Goal: Navigation & Orientation: Understand site structure

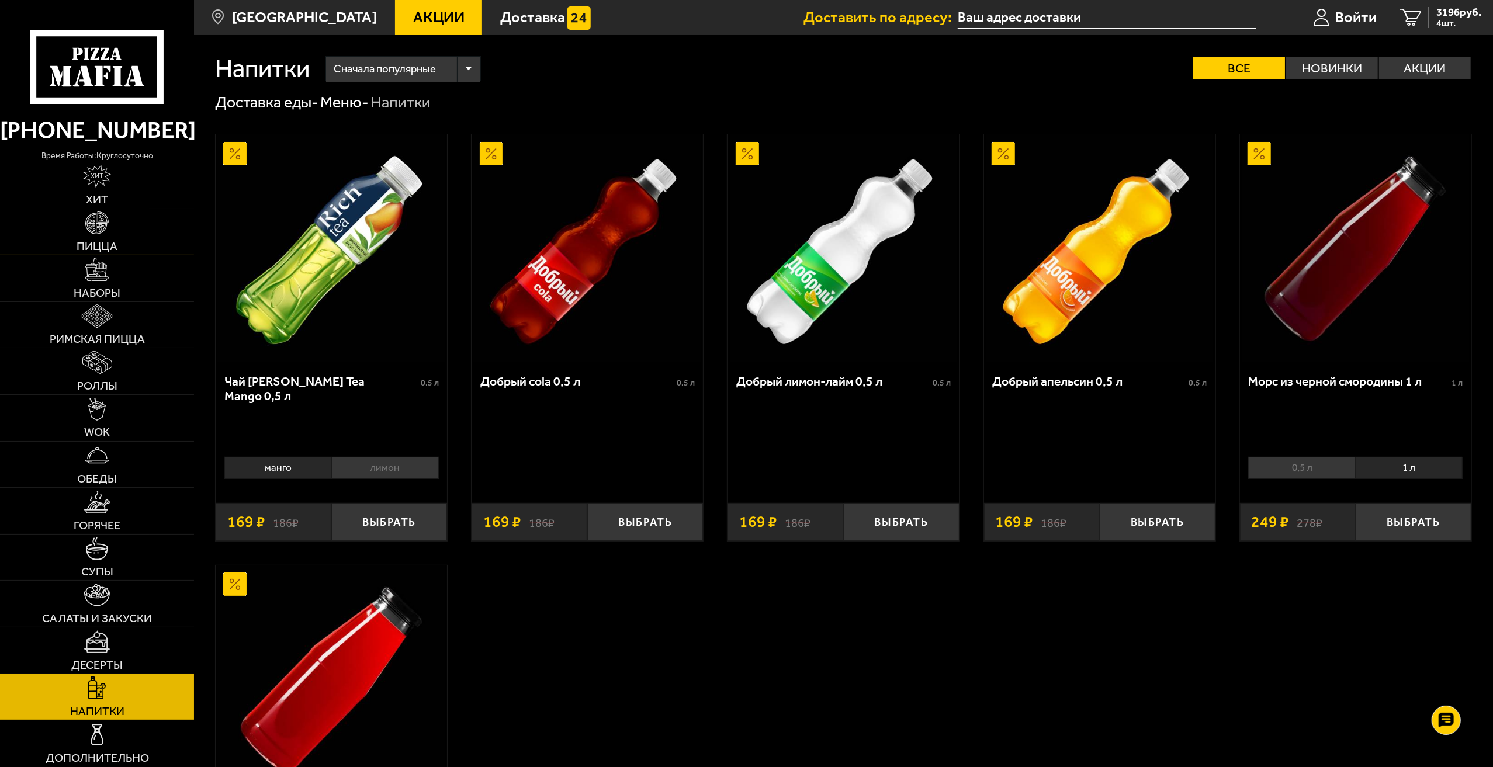
click at [89, 234] on img at bounding box center [96, 222] width 23 height 23
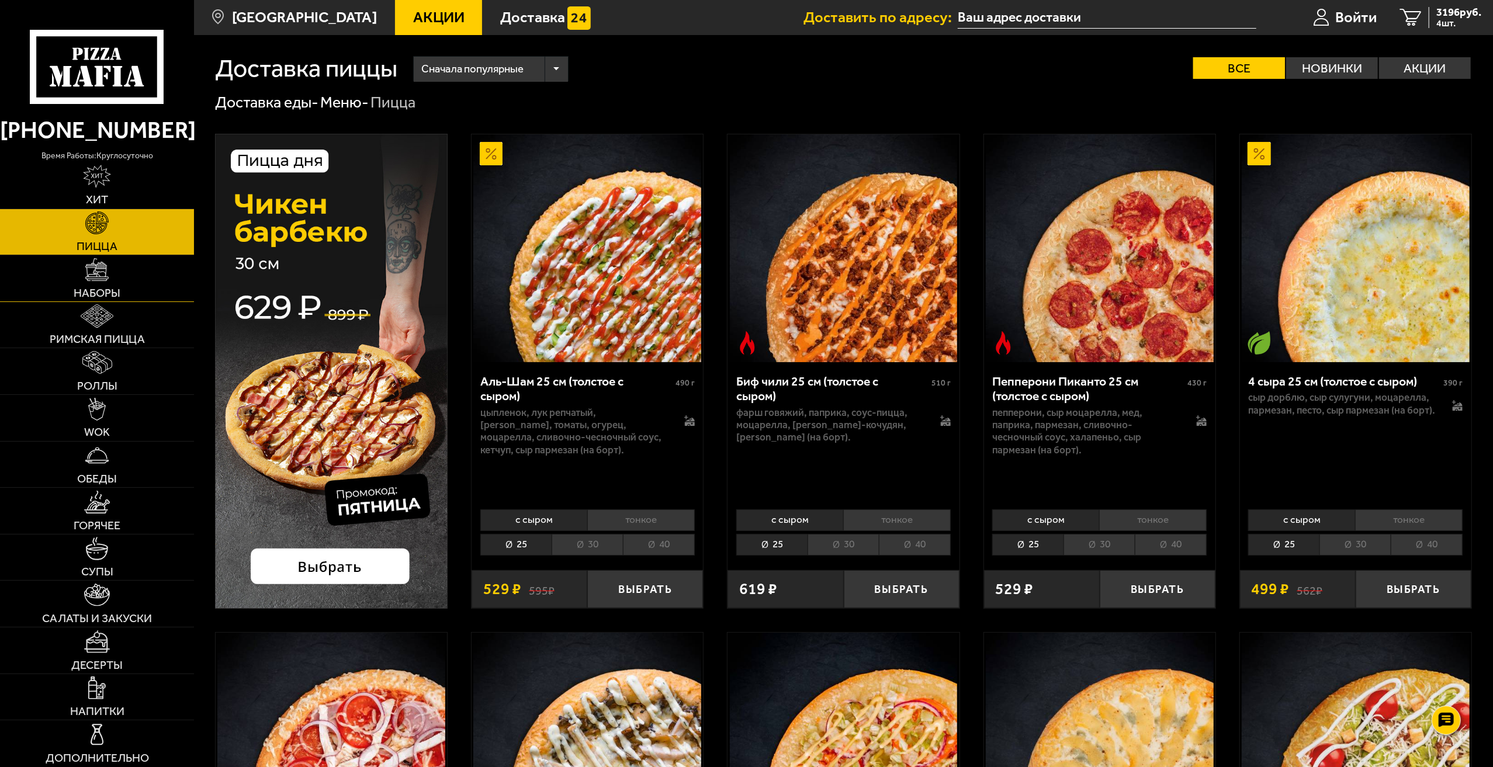
click at [86, 280] on img at bounding box center [96, 269] width 23 height 23
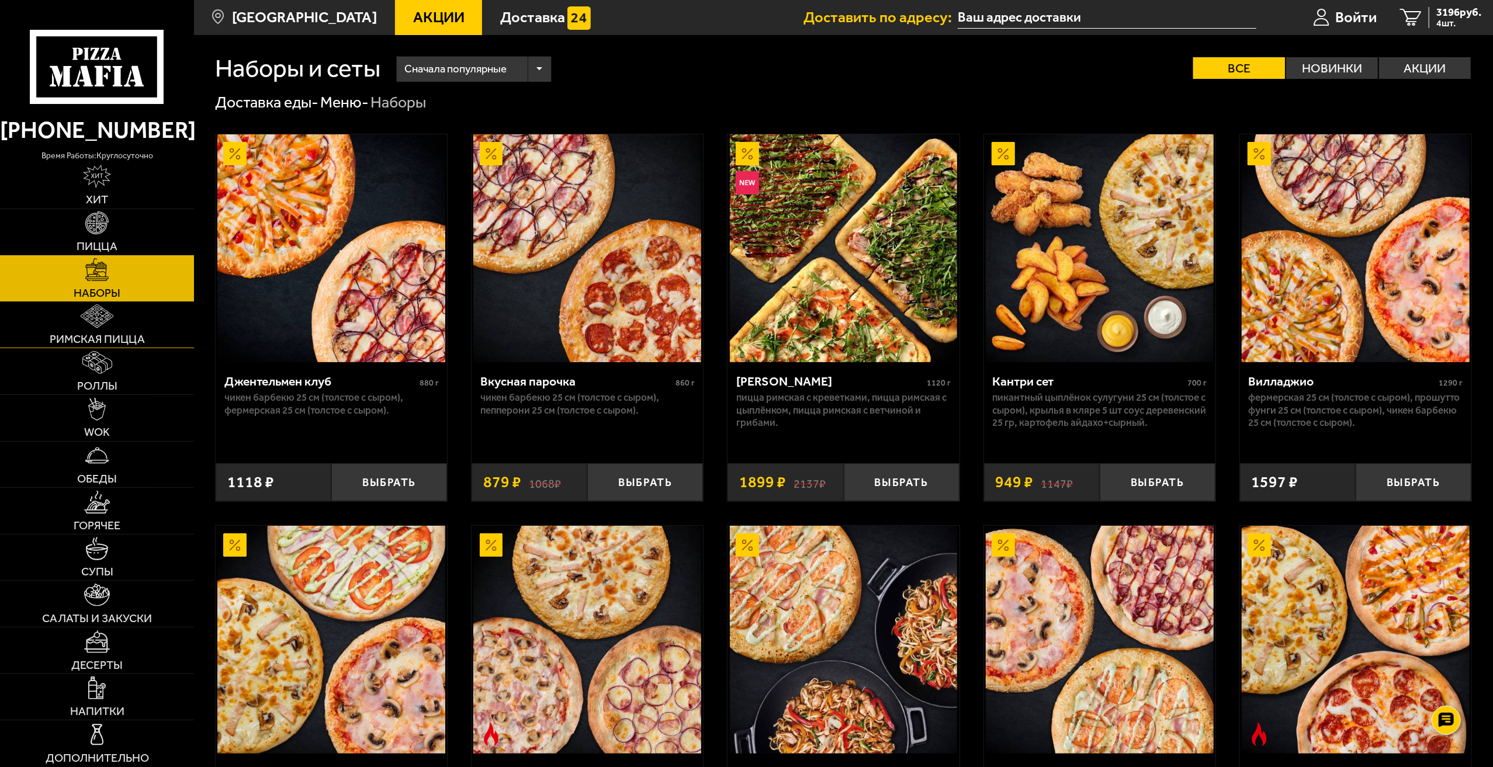
click at [118, 348] on link "Римская пицца" at bounding box center [97, 325] width 194 height 46
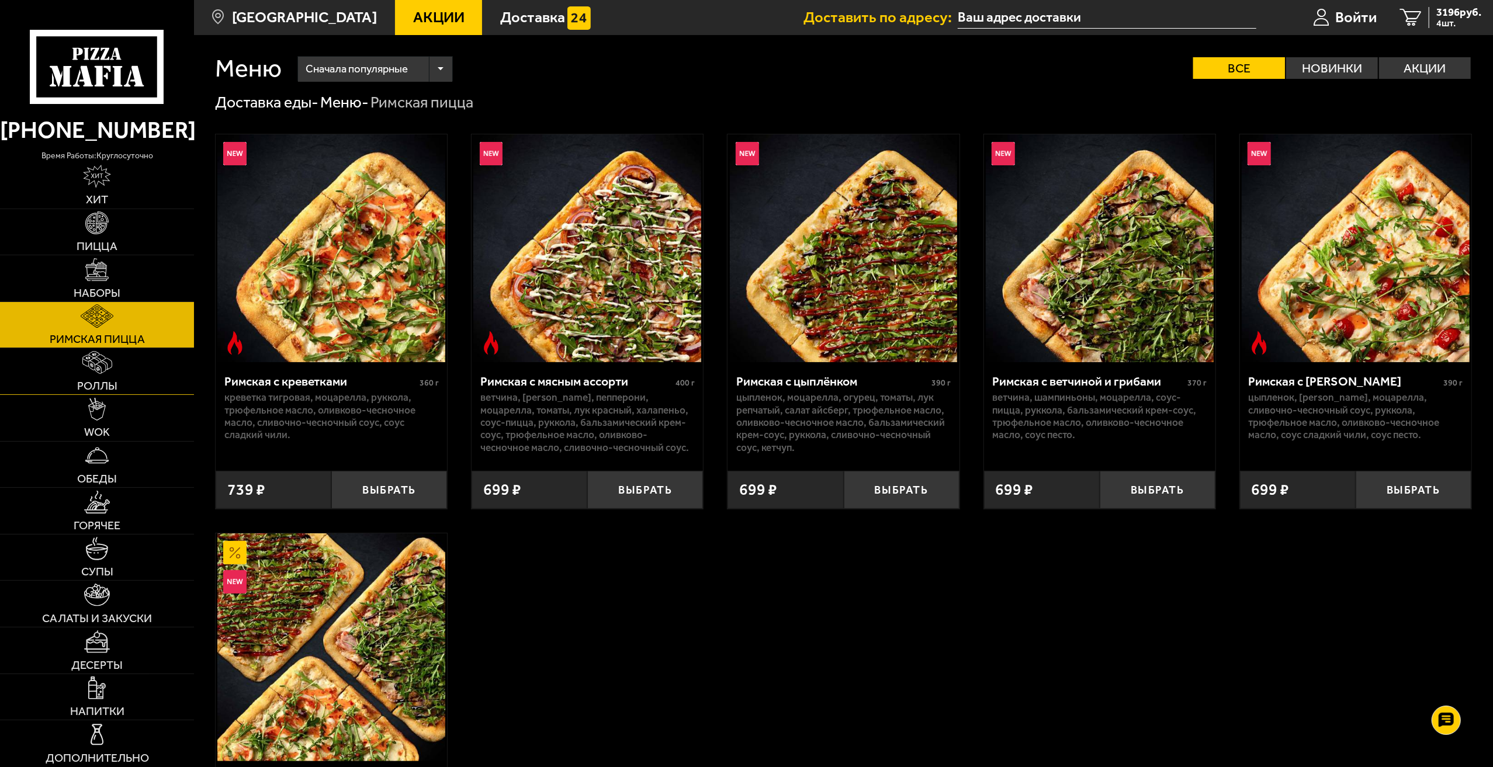
click at [110, 372] on img at bounding box center [97, 362] width 30 height 23
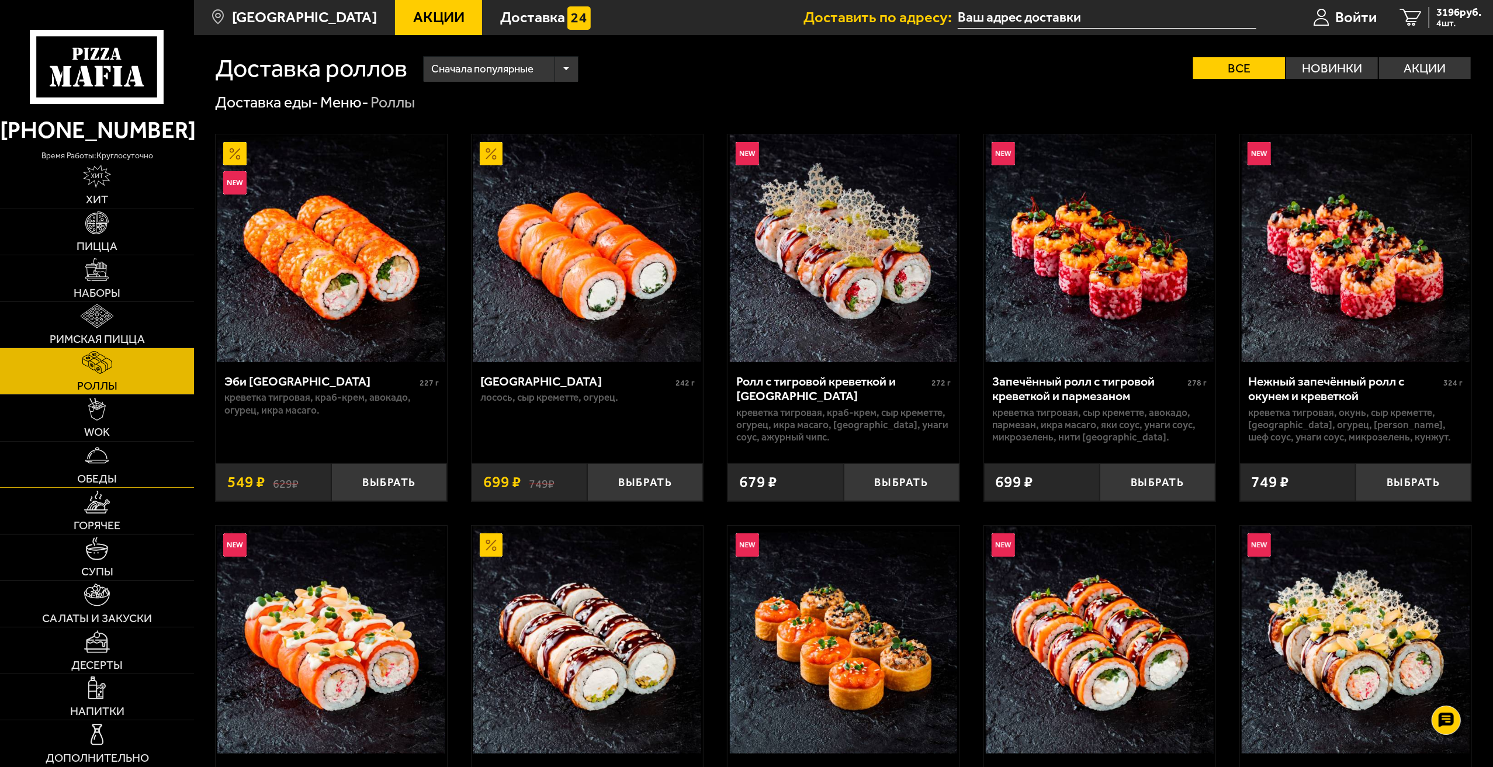
click at [110, 446] on link "Обеды" at bounding box center [97, 465] width 194 height 46
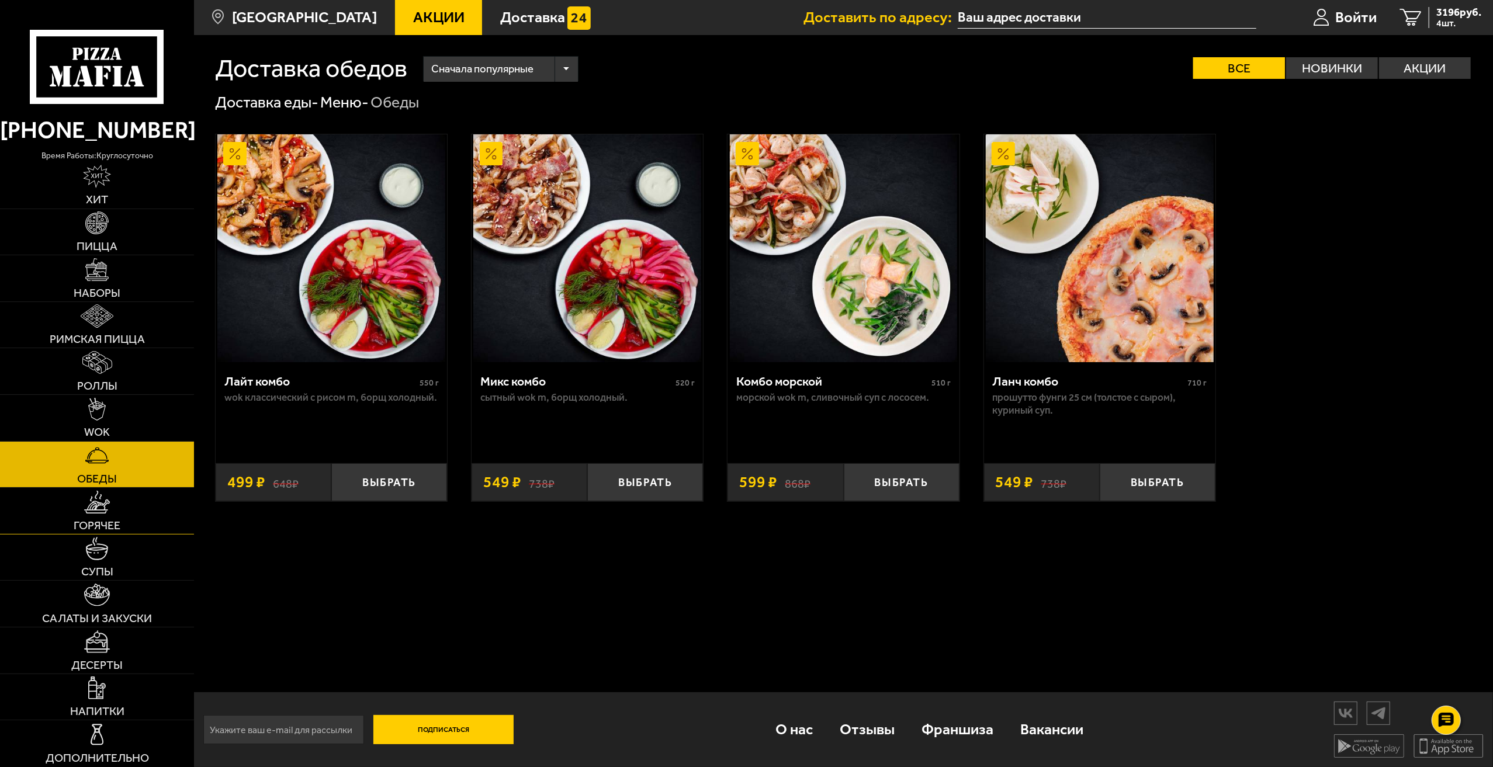
click at [111, 507] on link "Горячее" at bounding box center [97, 511] width 194 height 46
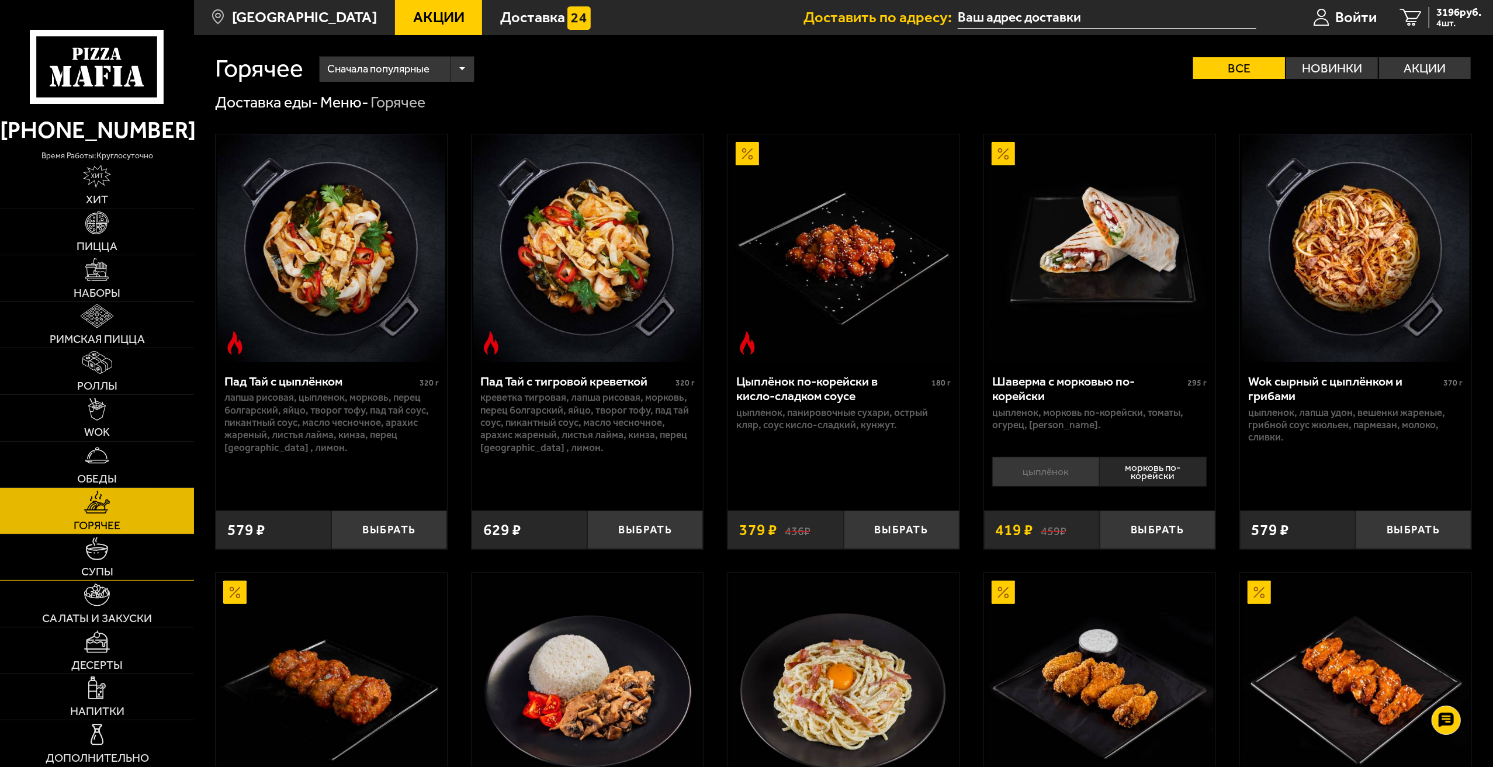
click at [117, 558] on link "Супы" at bounding box center [97, 558] width 194 height 46
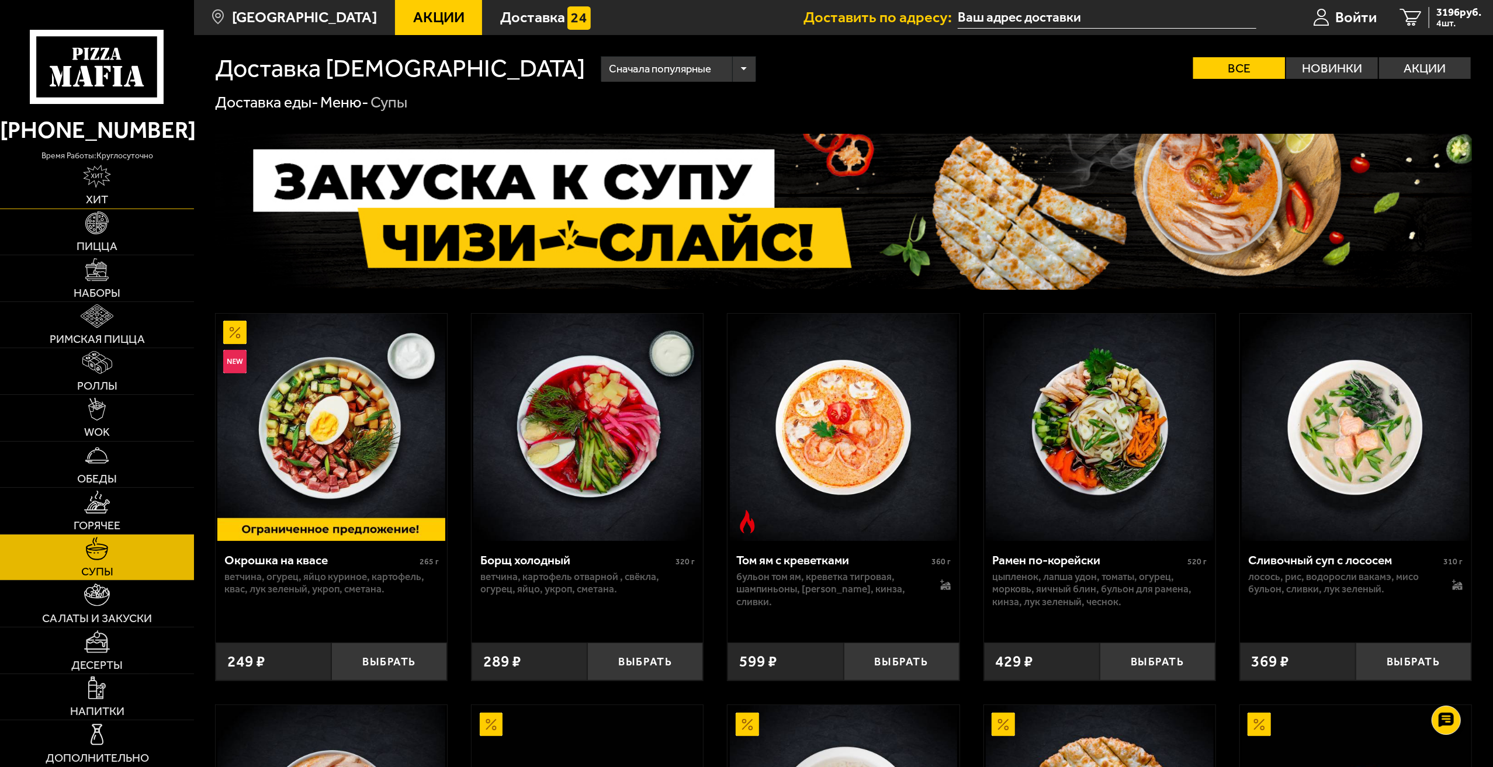
click at [102, 179] on img at bounding box center [96, 176] width 27 height 23
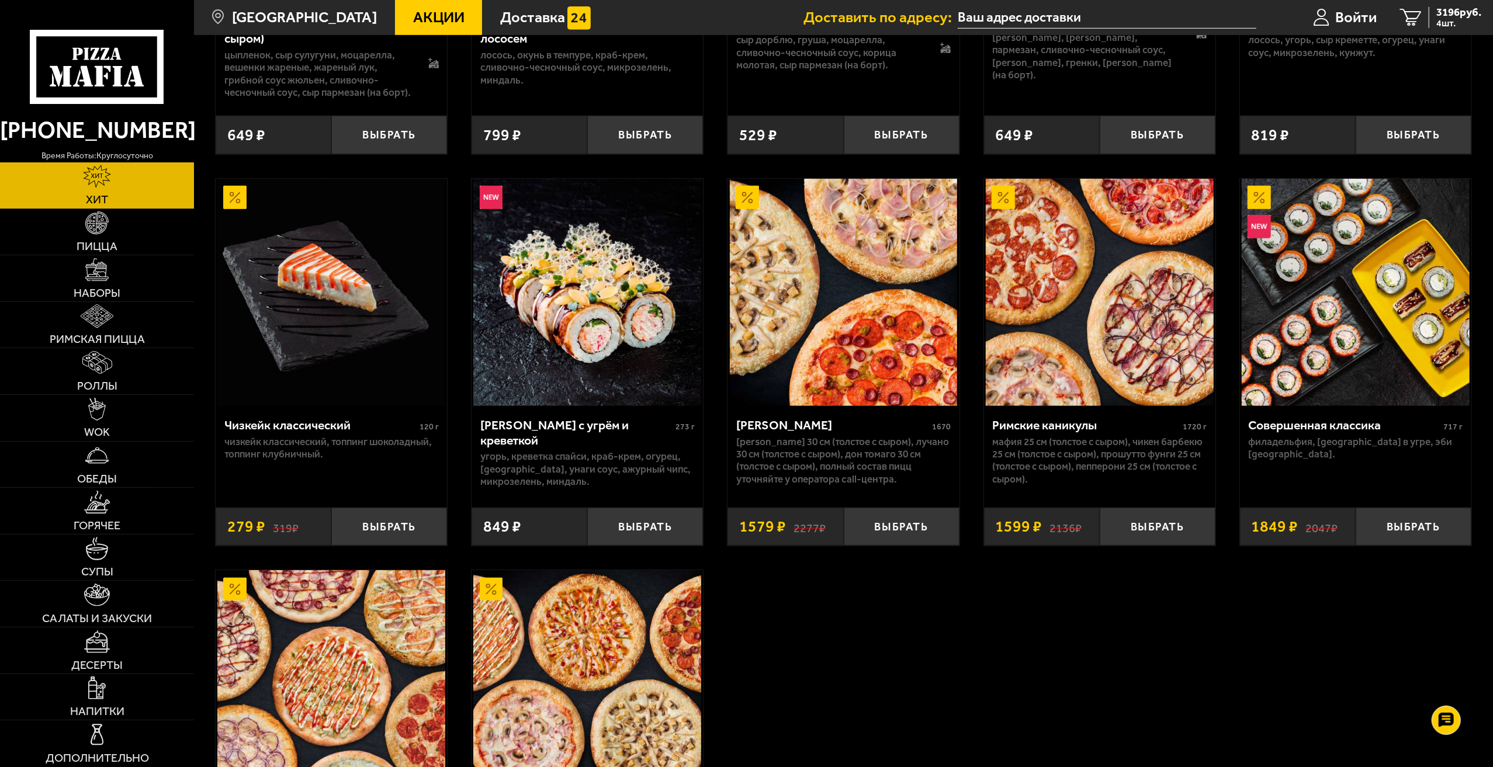
scroll to position [760, 0]
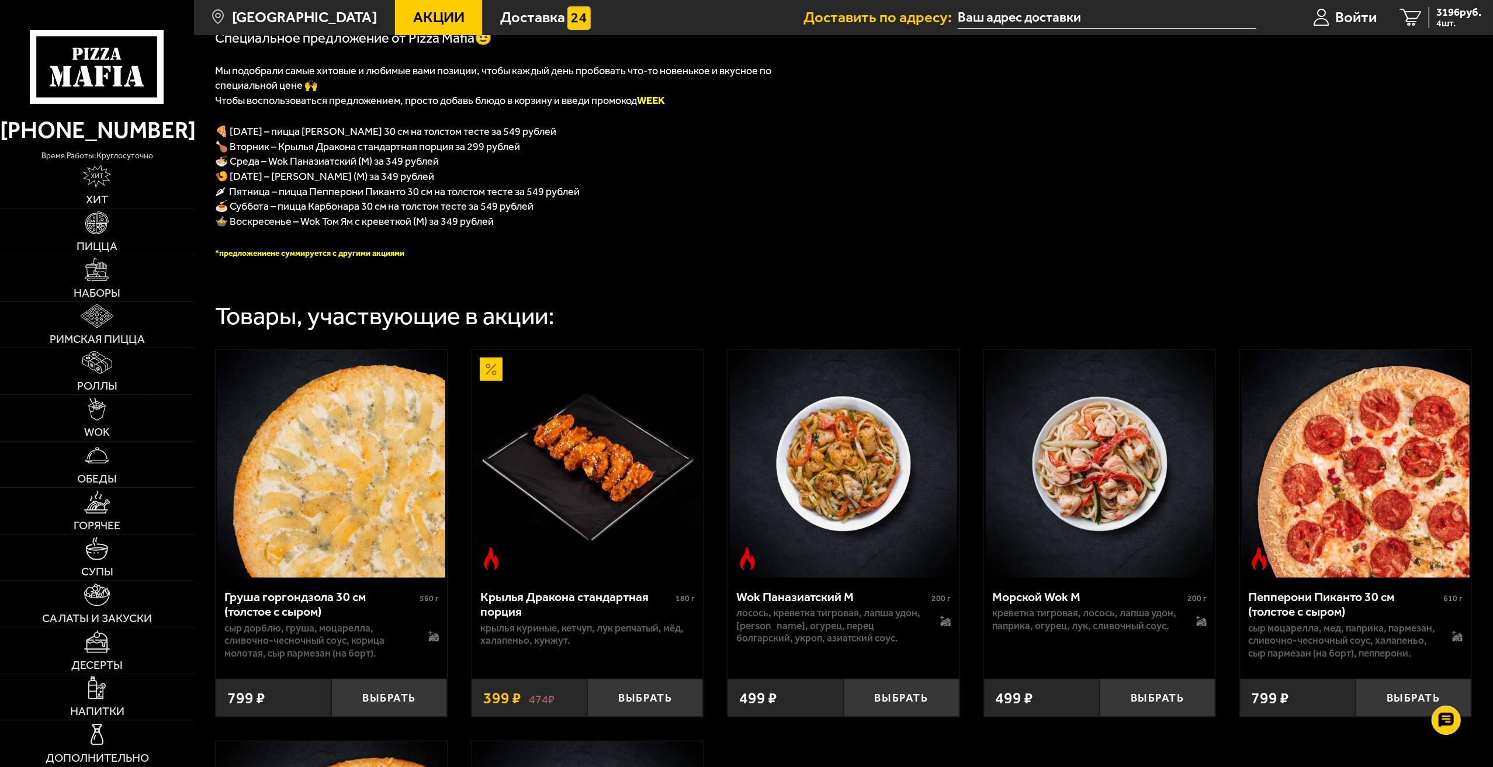
scroll to position [584, 0]
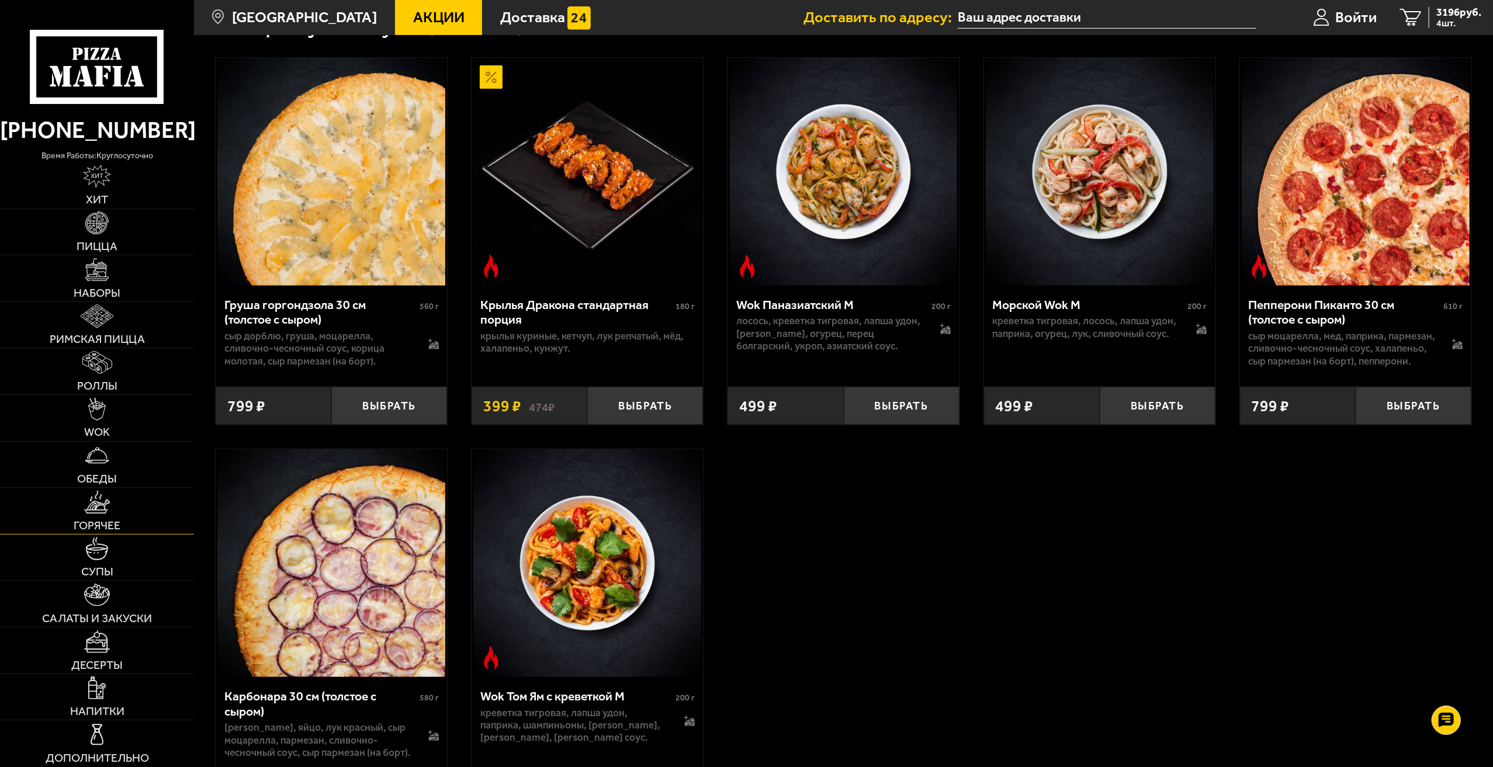
click at [72, 500] on link "Горячее" at bounding box center [97, 511] width 194 height 46
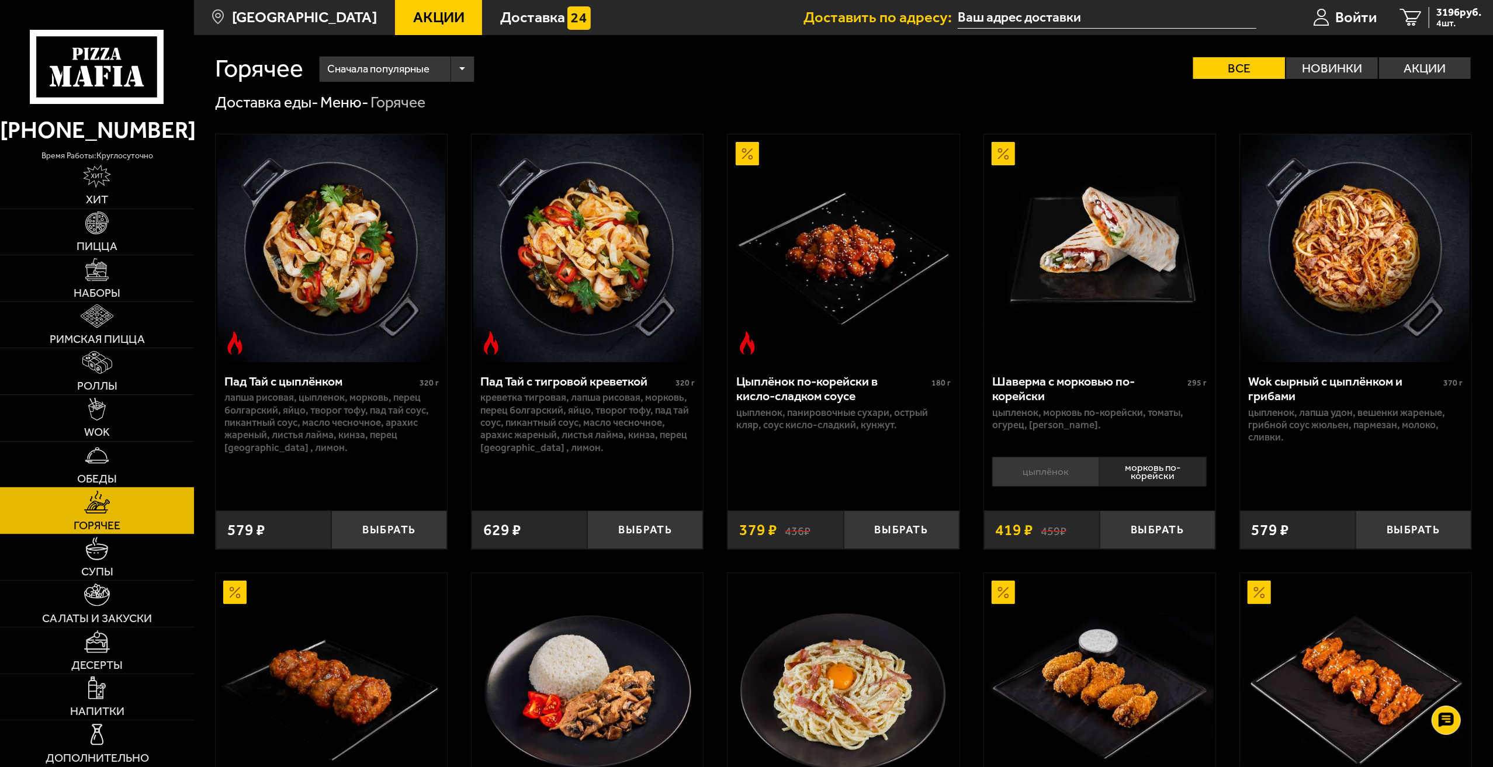
click at [97, 465] on img at bounding box center [96, 455] width 23 height 23
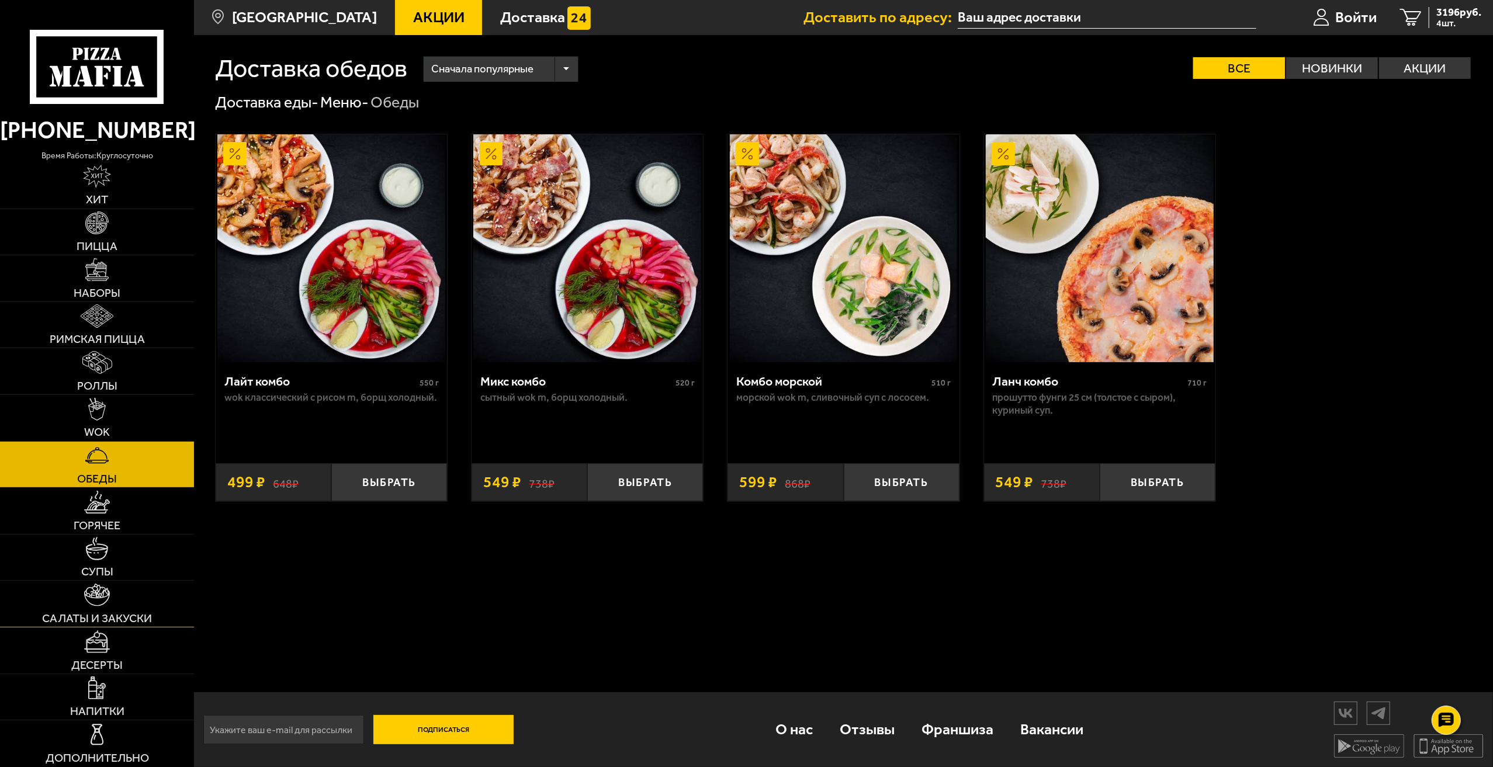
click at [102, 587] on img at bounding box center [97, 595] width 26 height 23
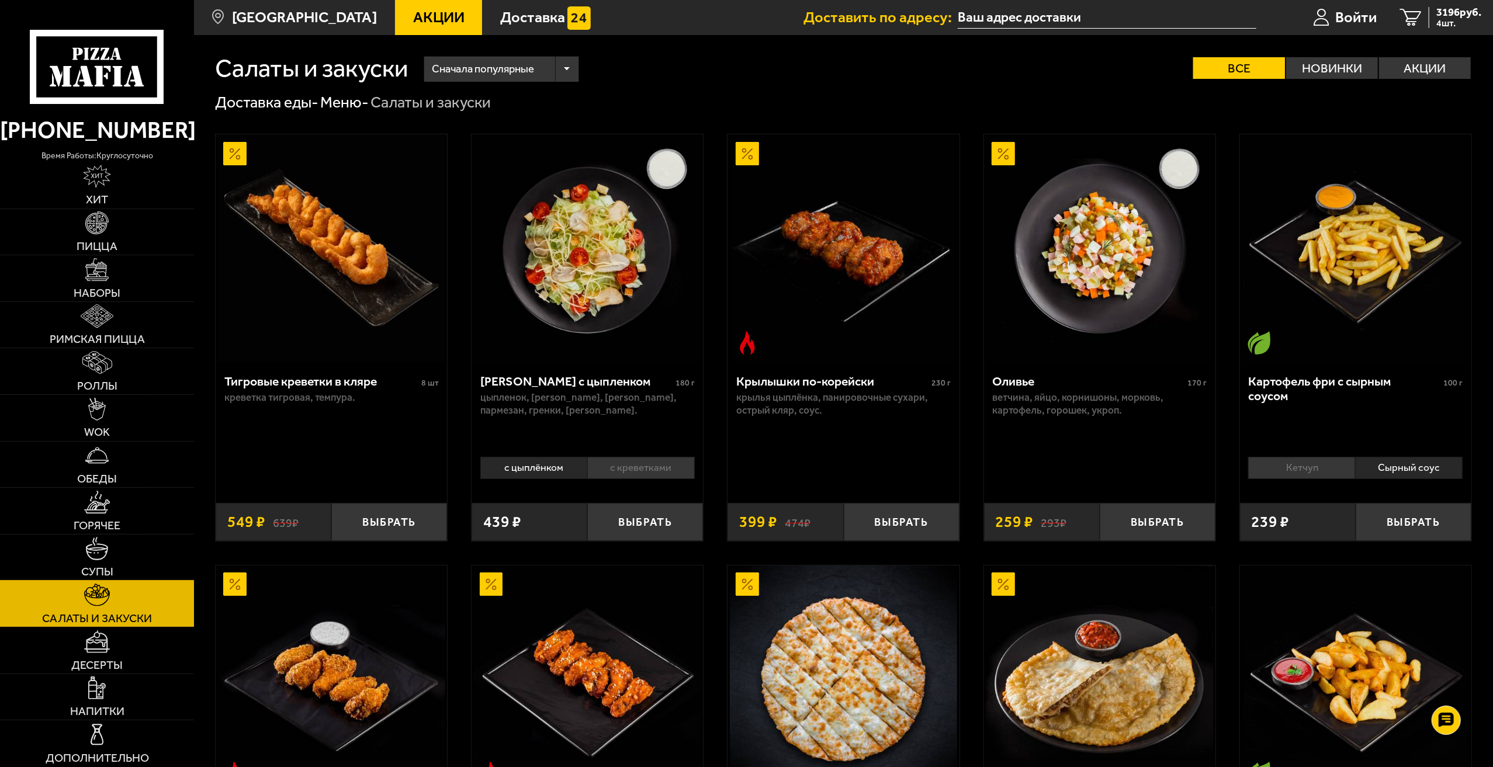
click at [107, 552] on img at bounding box center [96, 548] width 23 height 23
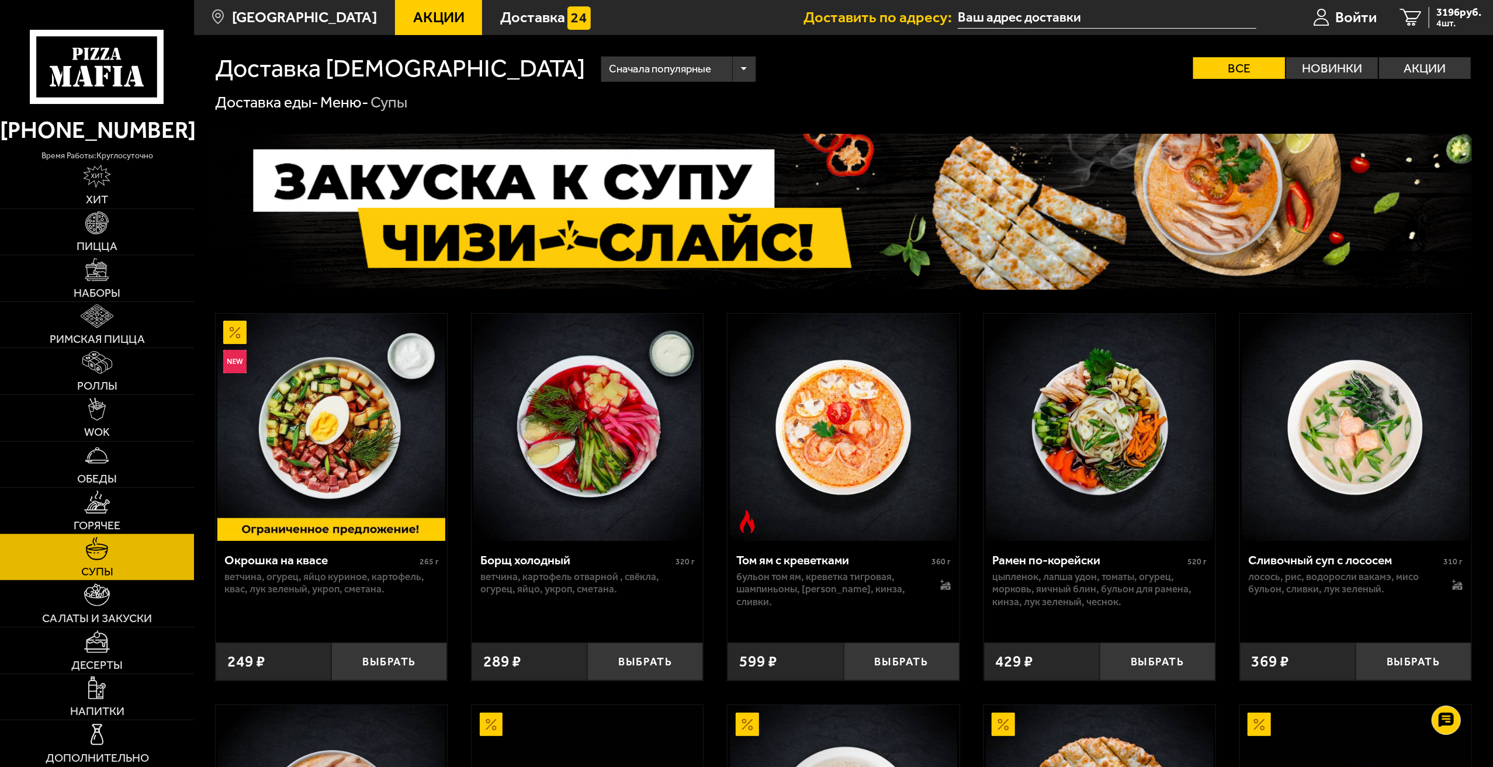
click at [112, 514] on link "Горячее" at bounding box center [97, 511] width 194 height 46
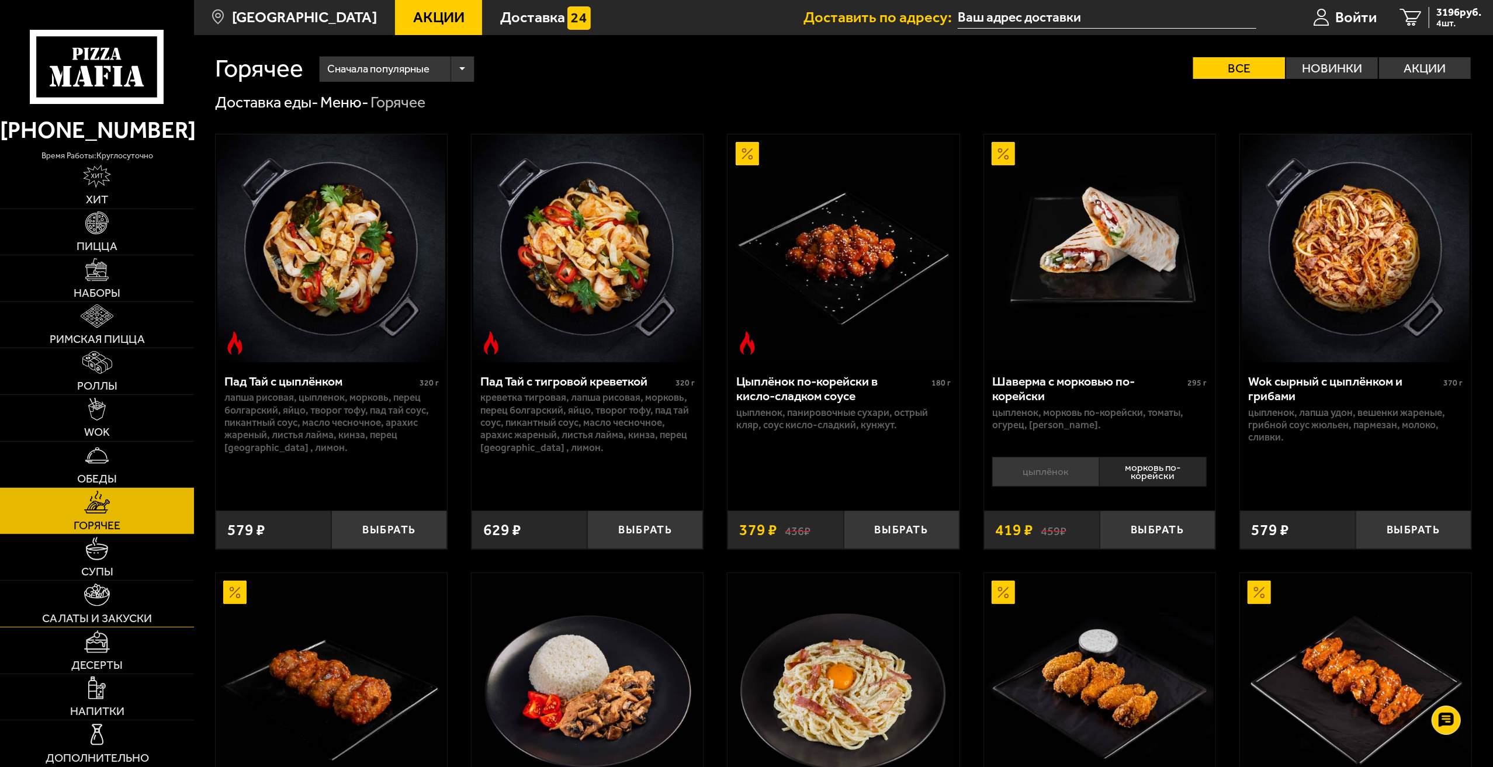
click at [119, 595] on link "Салаты и закуски" at bounding box center [97, 604] width 194 height 46
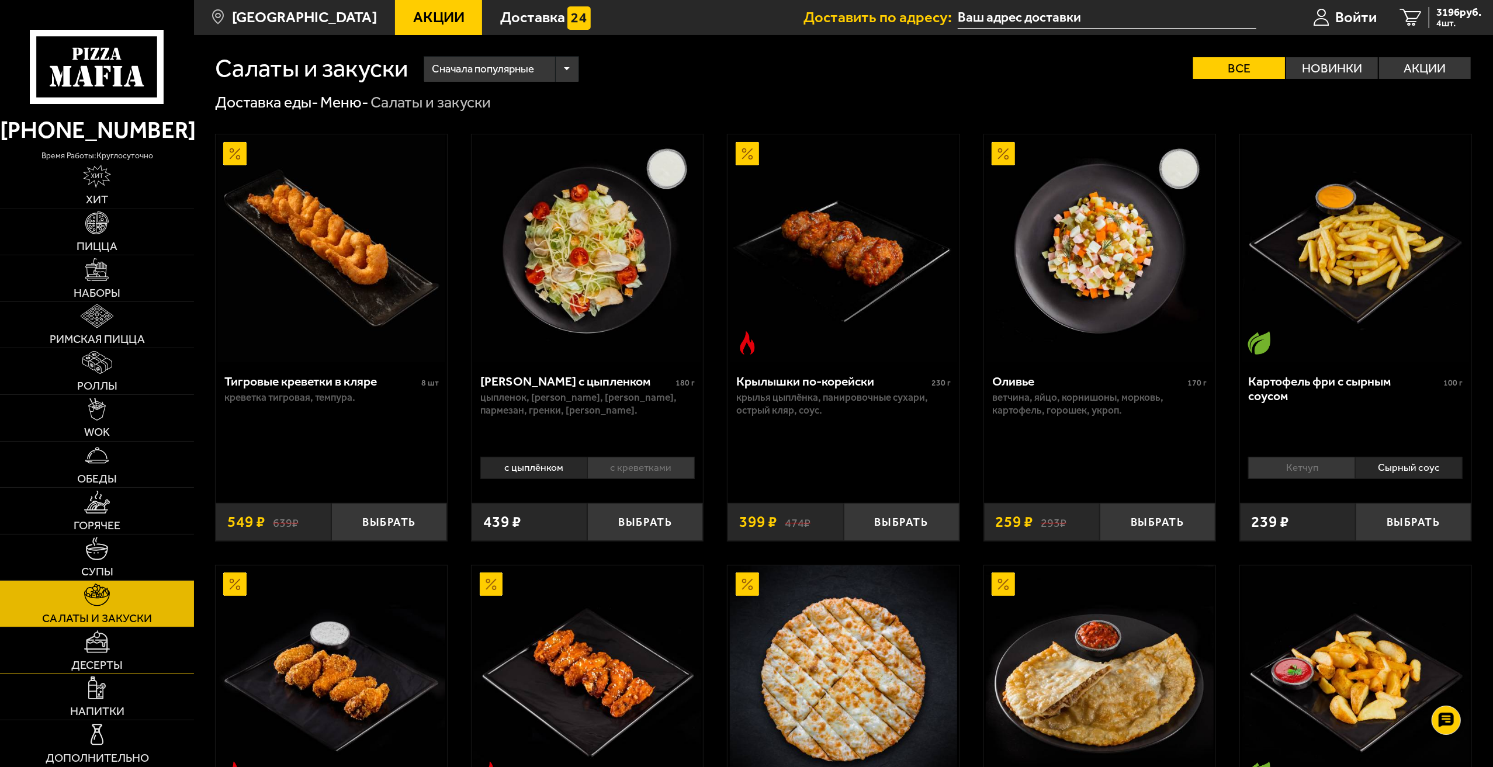
click at [110, 636] on link "Десерты" at bounding box center [97, 650] width 194 height 46
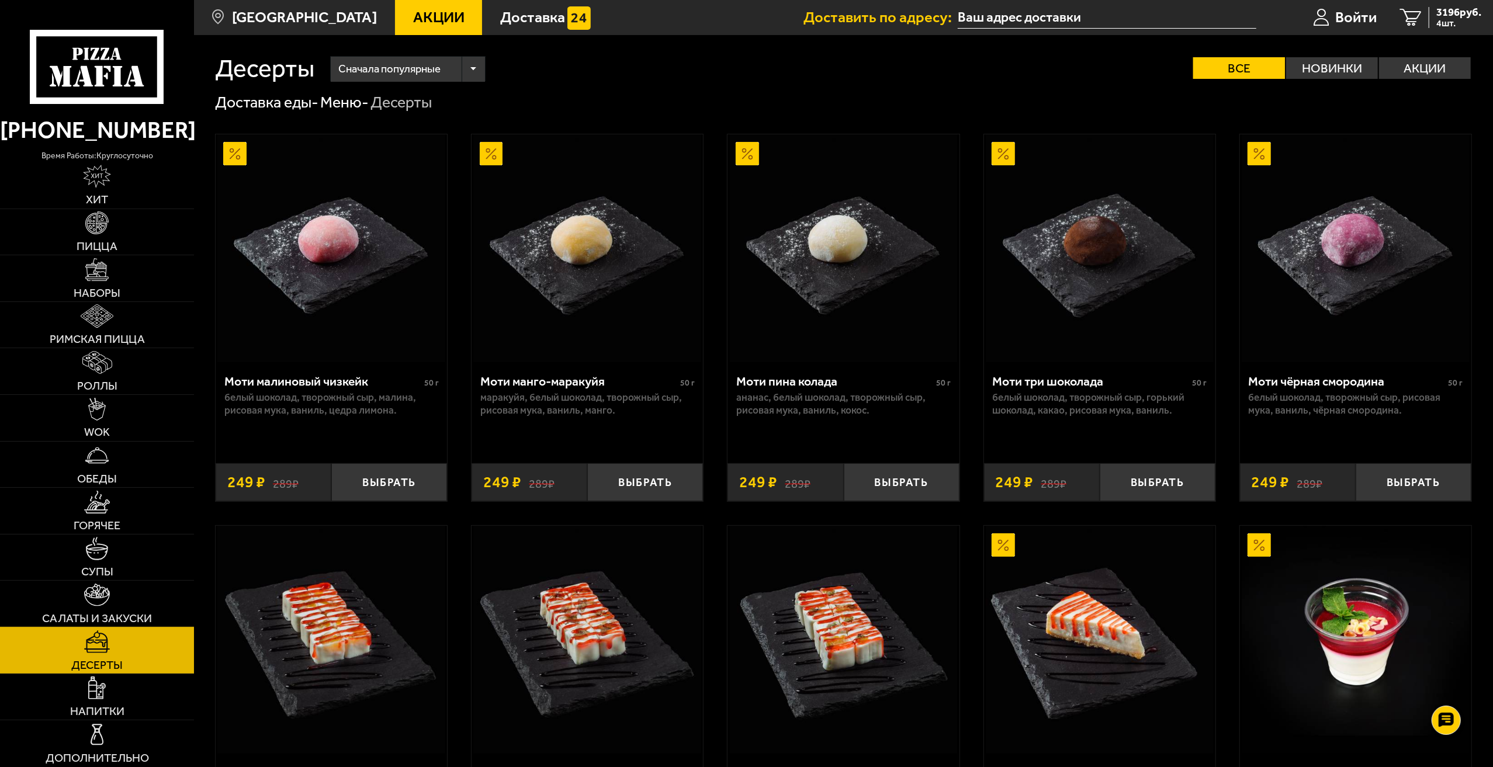
click at [107, 601] on img at bounding box center [97, 595] width 26 height 23
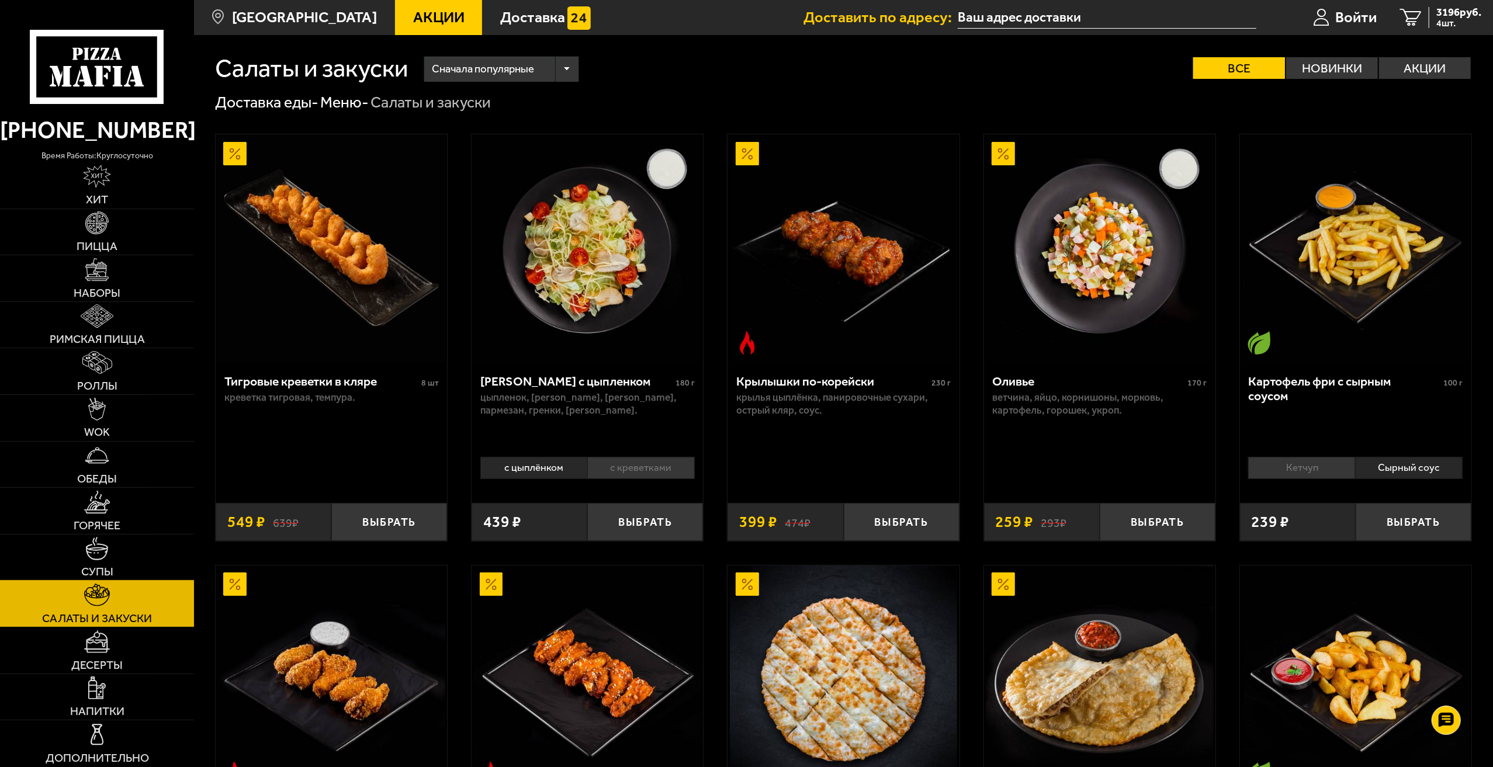
click at [115, 546] on link "Супы" at bounding box center [97, 558] width 194 height 46
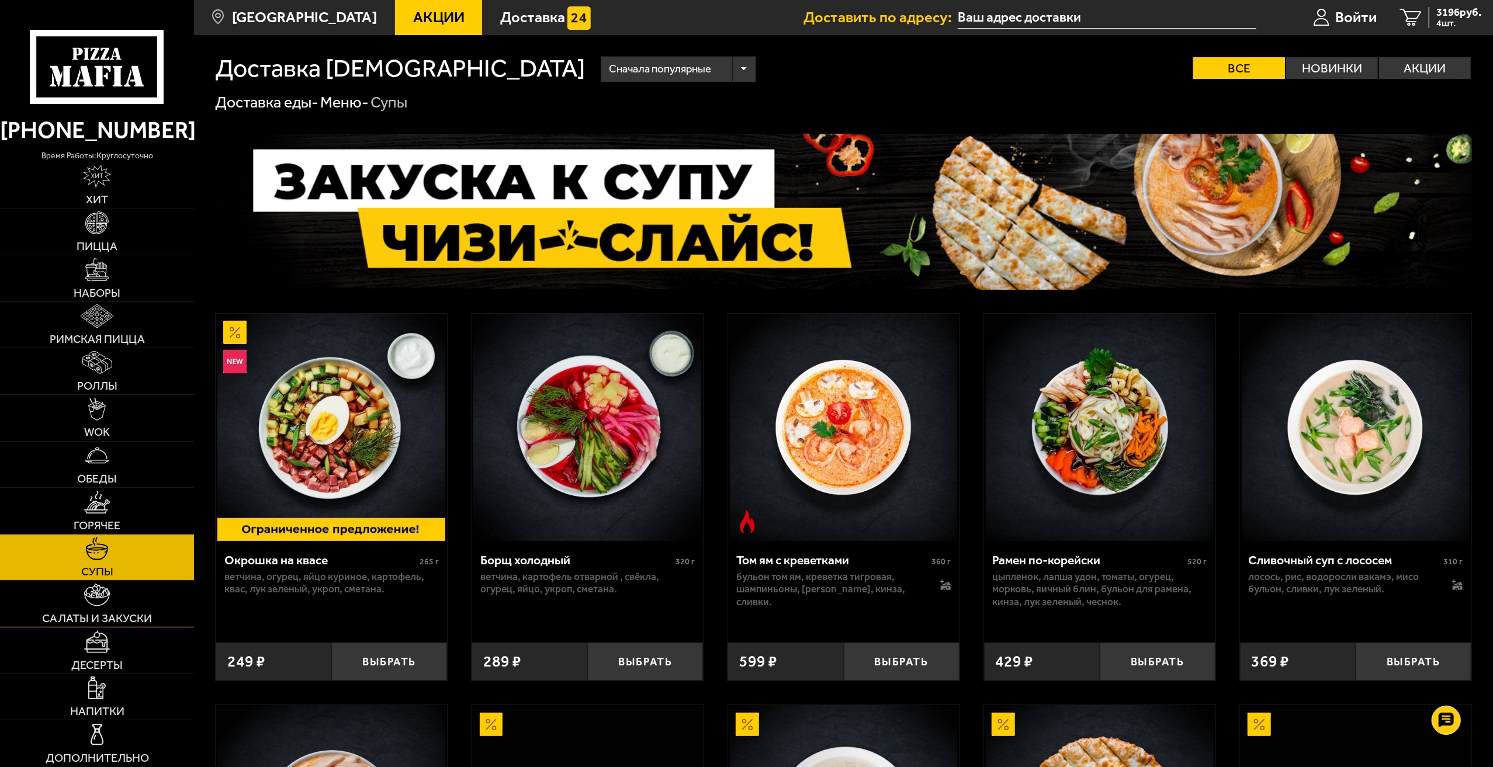
click at [114, 604] on link "Салаты и закуски" at bounding box center [97, 604] width 194 height 46
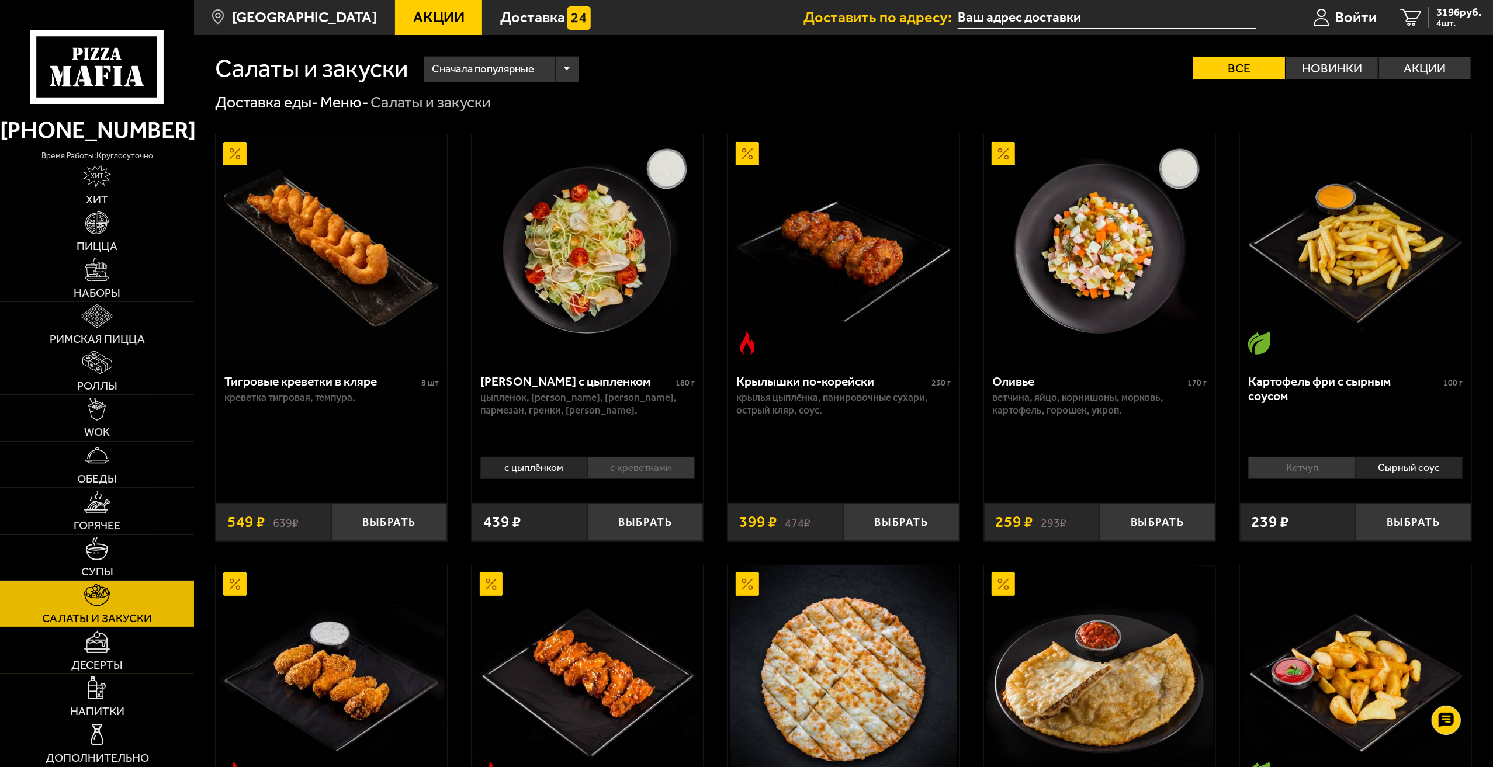
click at [112, 650] on link "Десерты" at bounding box center [97, 650] width 194 height 46
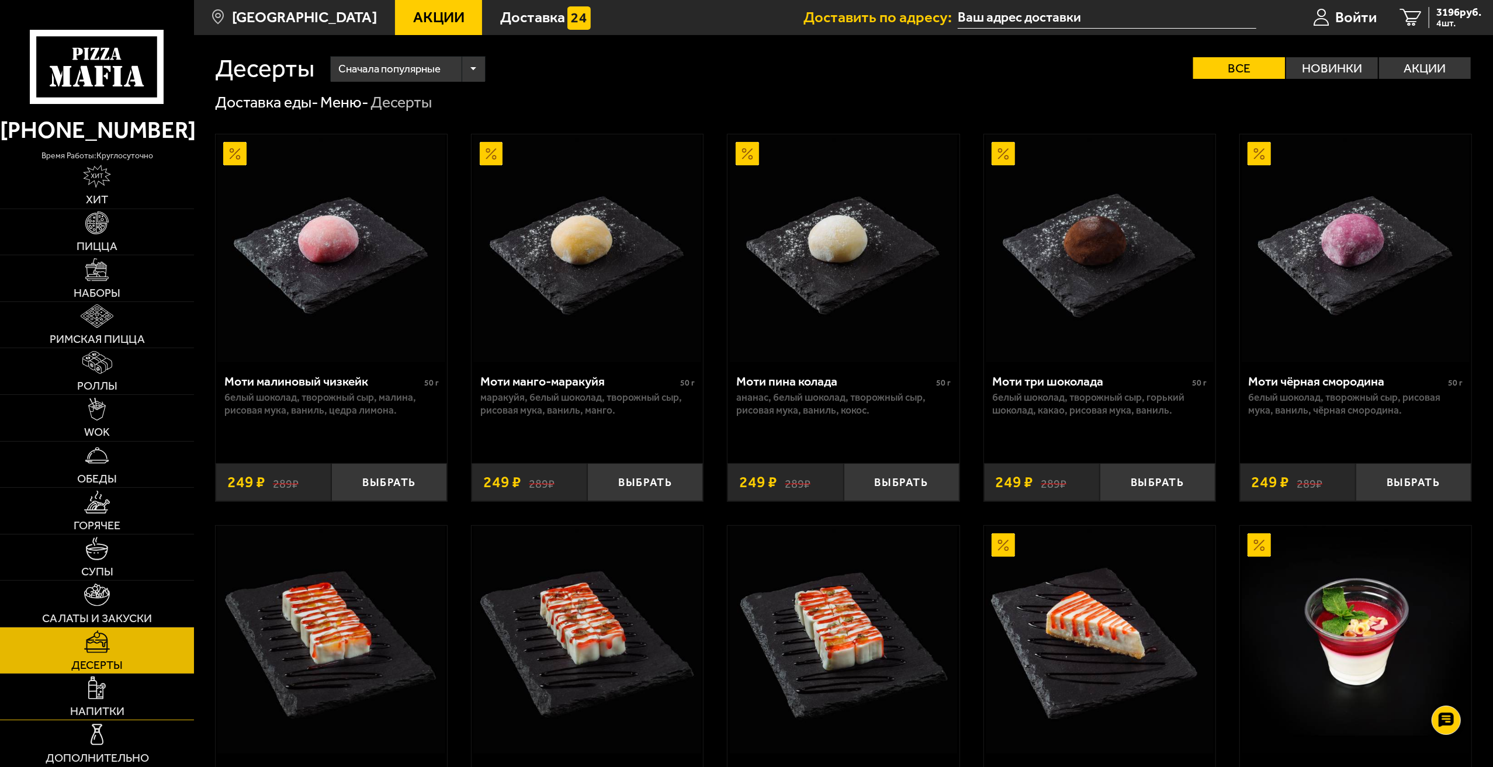
click at [110, 689] on link "Напитки" at bounding box center [97, 697] width 194 height 46
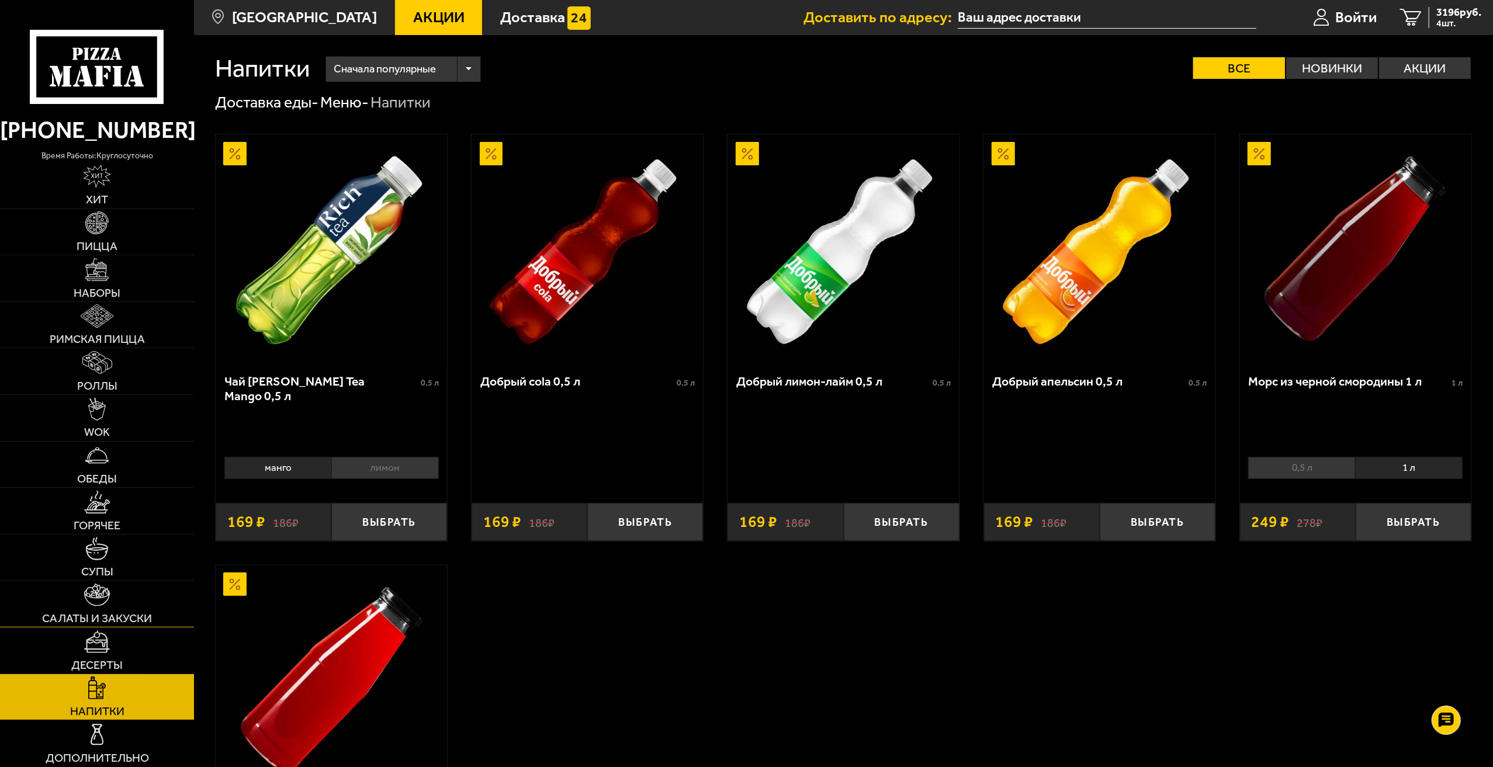
click at [103, 594] on img at bounding box center [97, 595] width 26 height 23
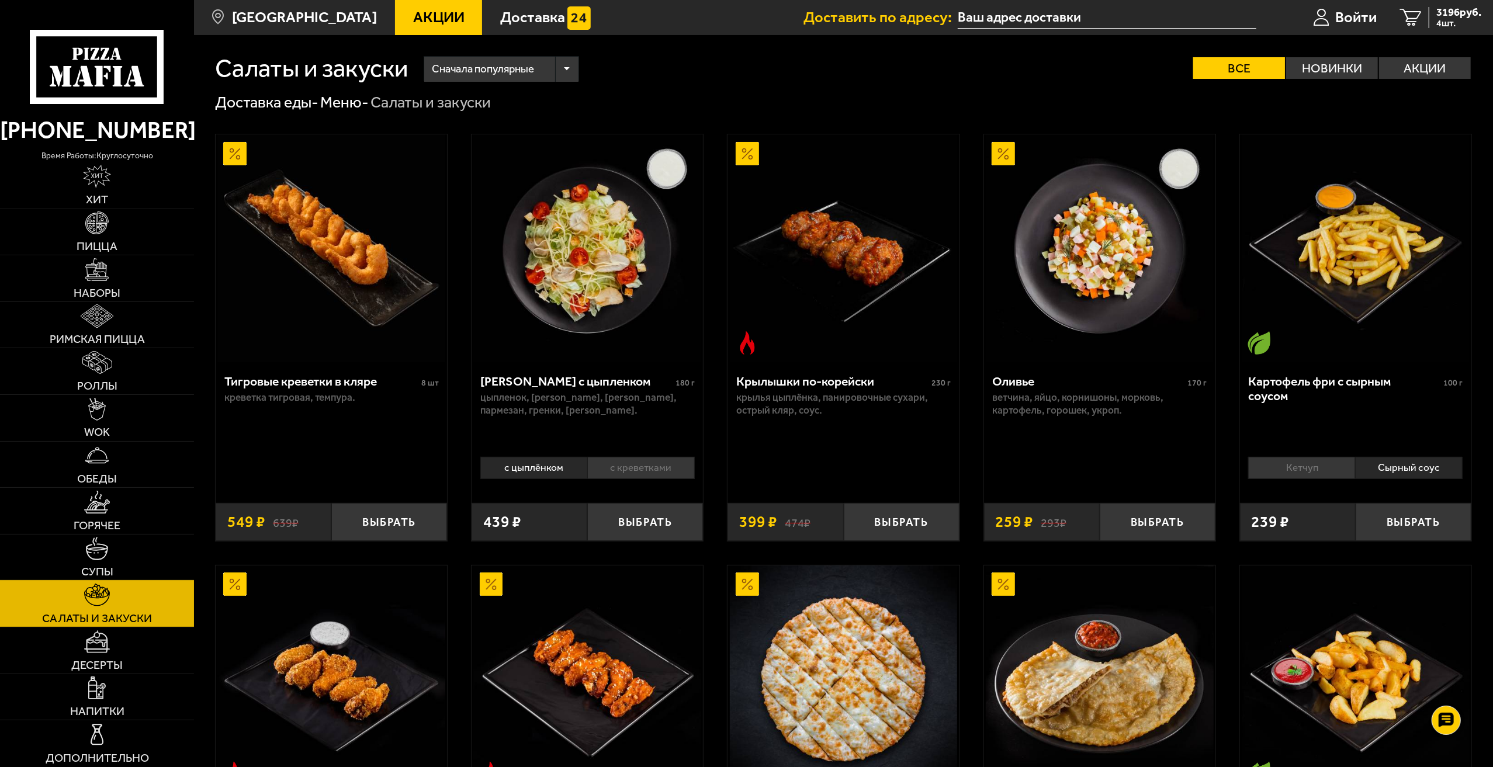
click at [105, 553] on img at bounding box center [96, 548] width 23 height 23
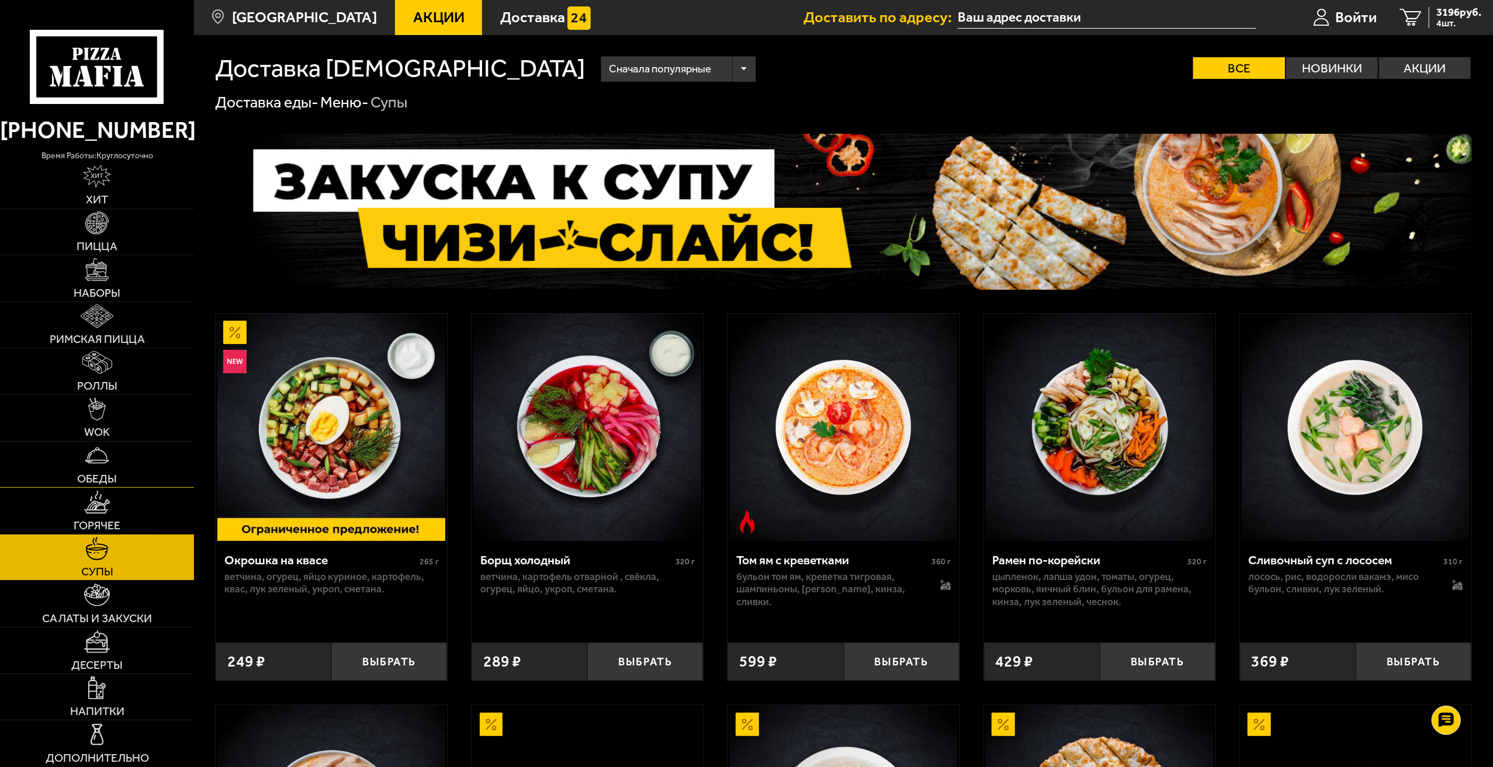
click at [90, 476] on span "Обеды" at bounding box center [97, 479] width 40 height 12
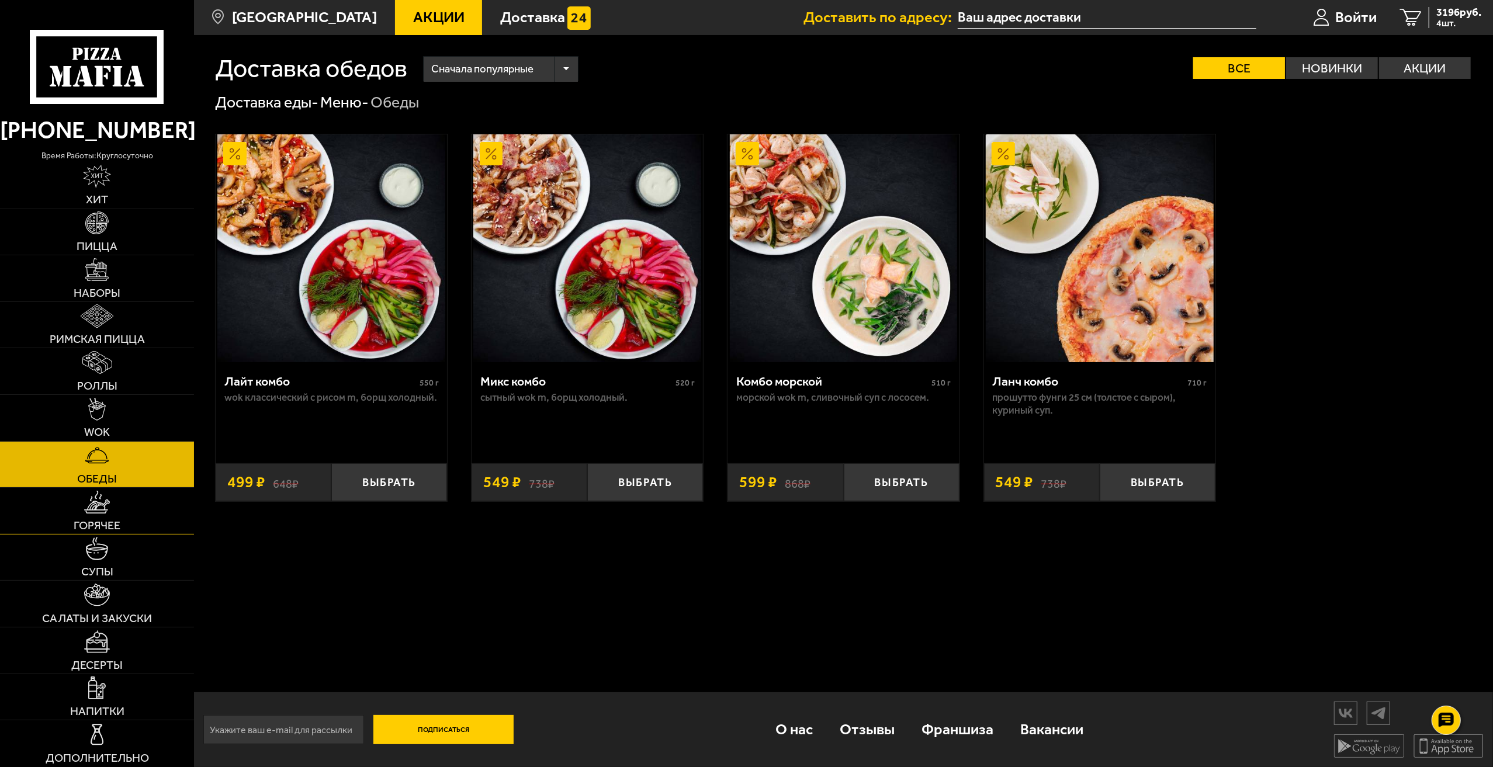
click at [86, 531] on span "Горячее" at bounding box center [97, 526] width 47 height 12
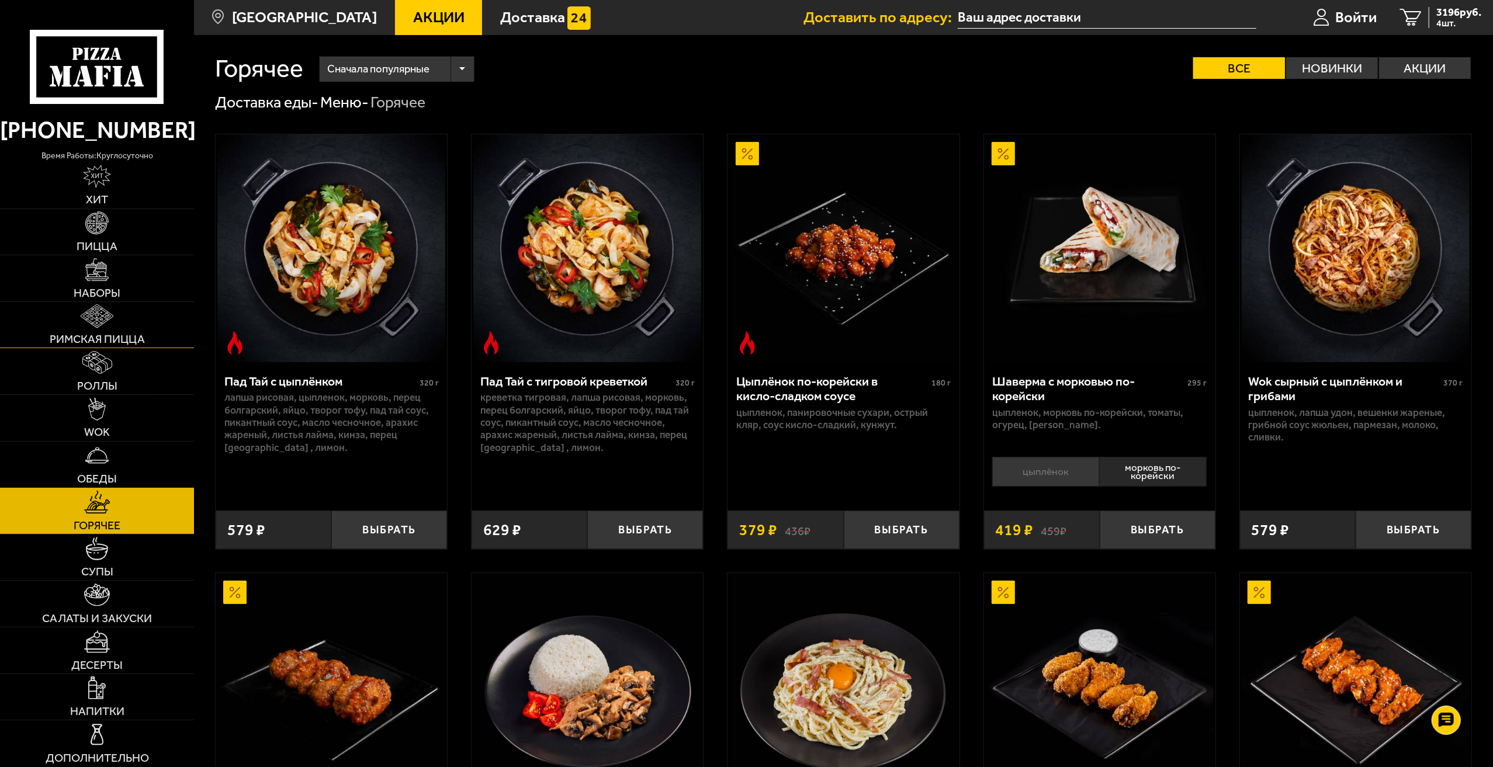
click at [107, 327] on img at bounding box center [97, 315] width 33 height 23
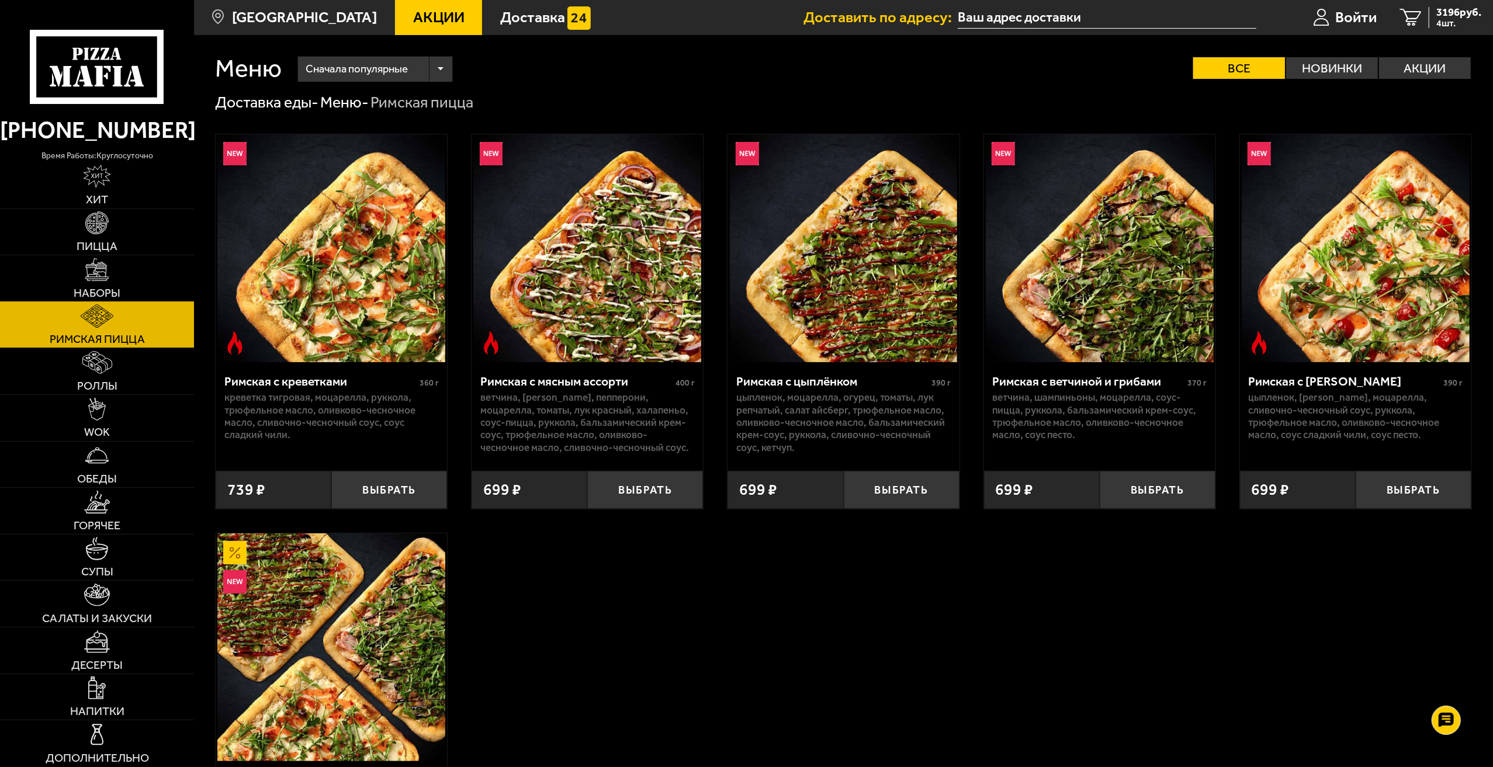
click at [106, 278] on img at bounding box center [96, 269] width 23 height 23
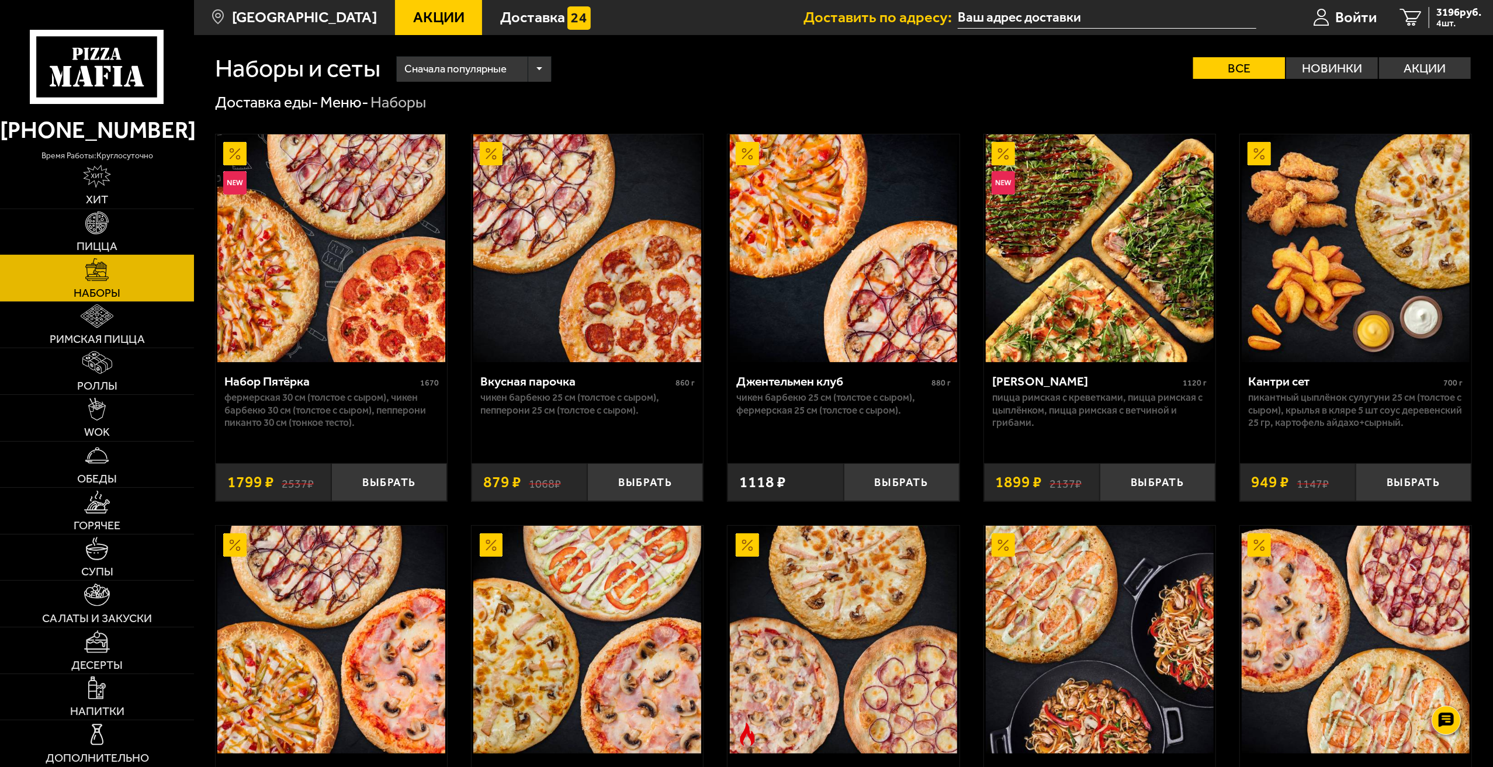
click at [119, 228] on link "Пицца" at bounding box center [97, 232] width 194 height 46
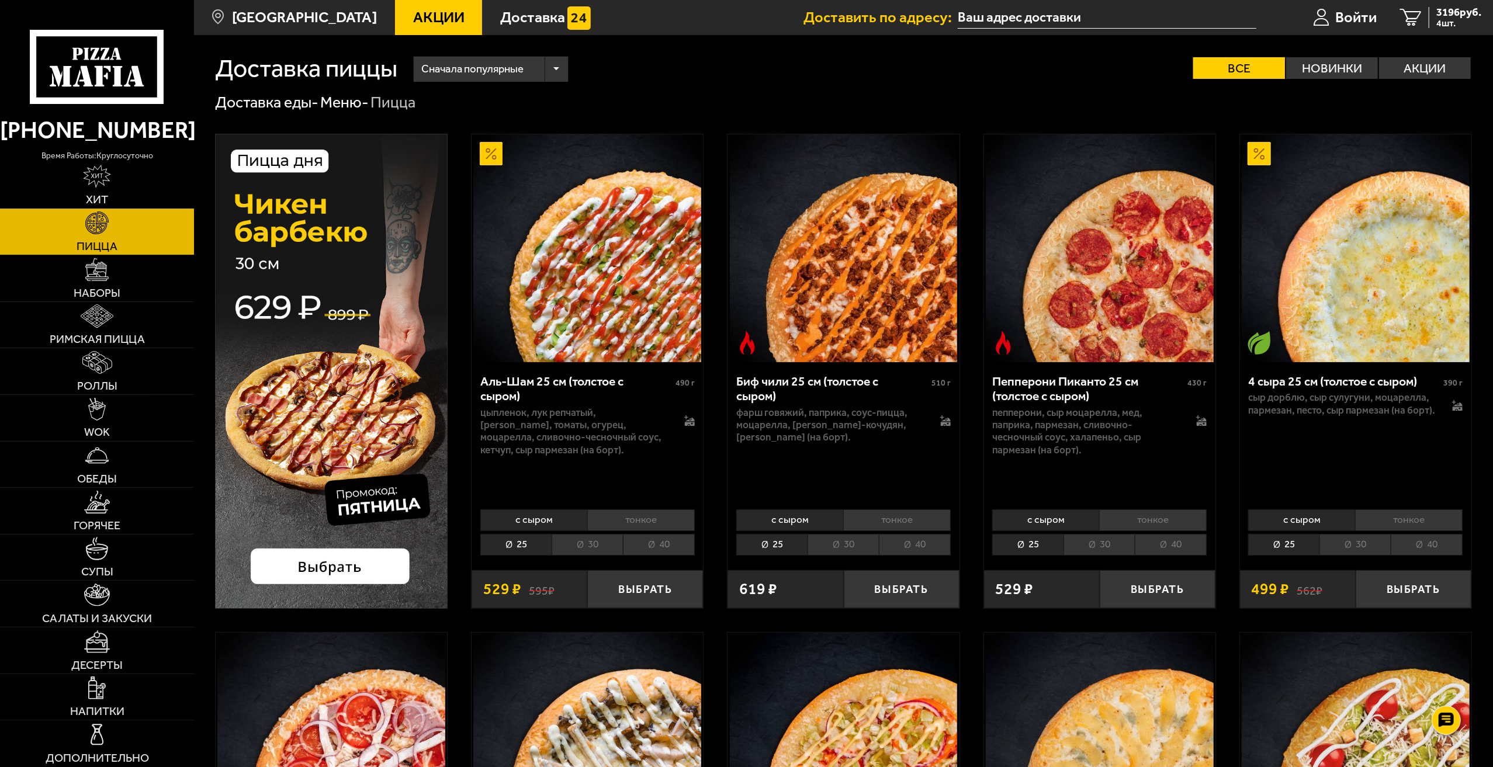
click at [122, 188] on link "Хит" at bounding box center [97, 185] width 194 height 46
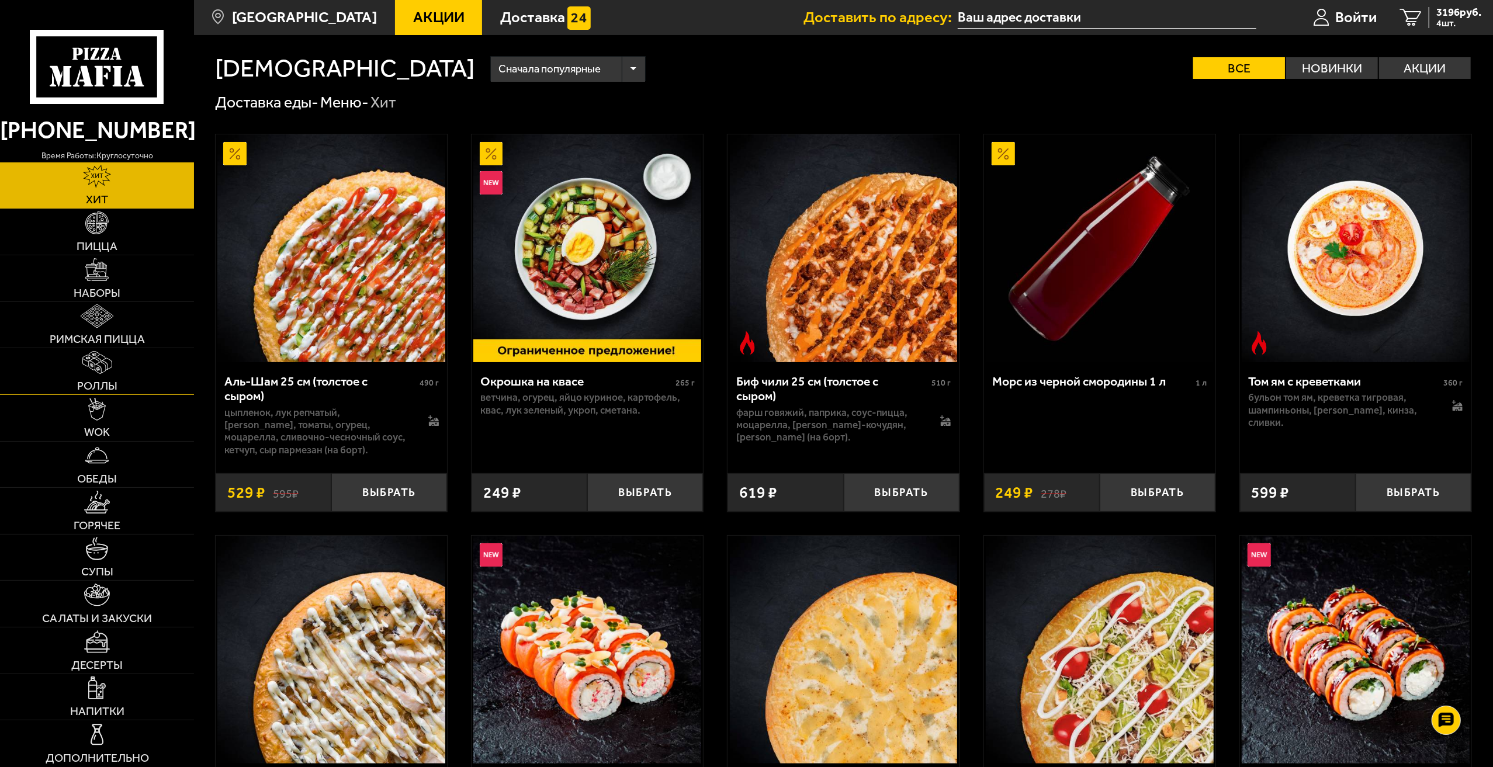
click at [99, 387] on span "Роллы" at bounding box center [97, 386] width 40 height 12
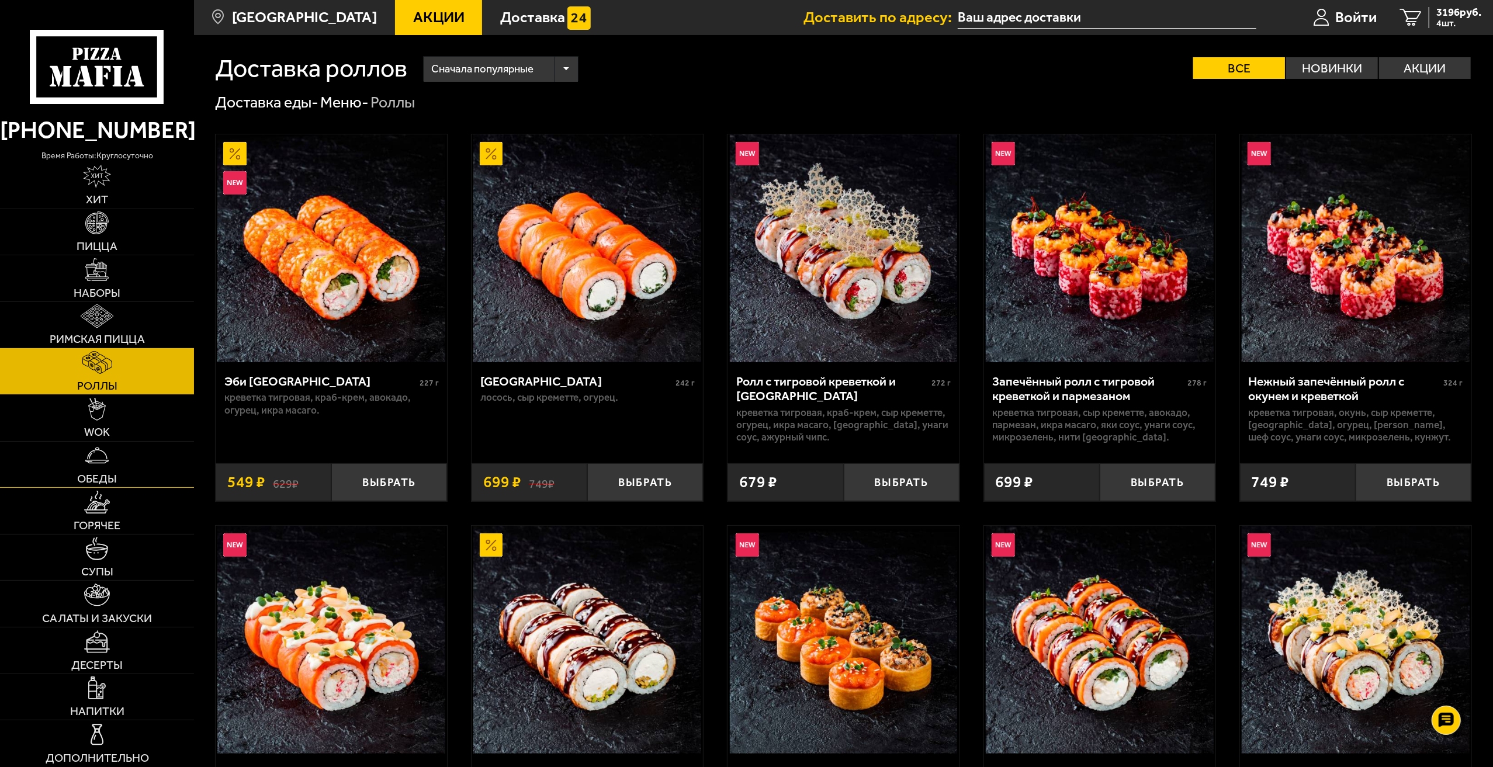
click at [97, 485] on span "Обеды" at bounding box center [97, 479] width 40 height 12
